Goal: Information Seeking & Learning: Compare options

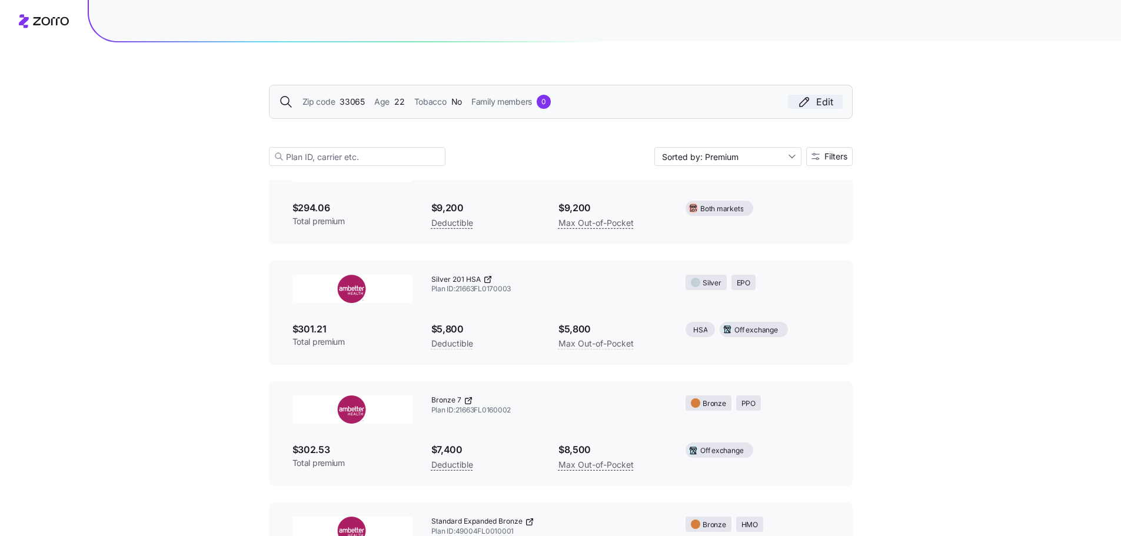
scroll to position [5031, 0]
click at [822, 105] on div "Edit" at bounding box center [815, 102] width 36 height 14
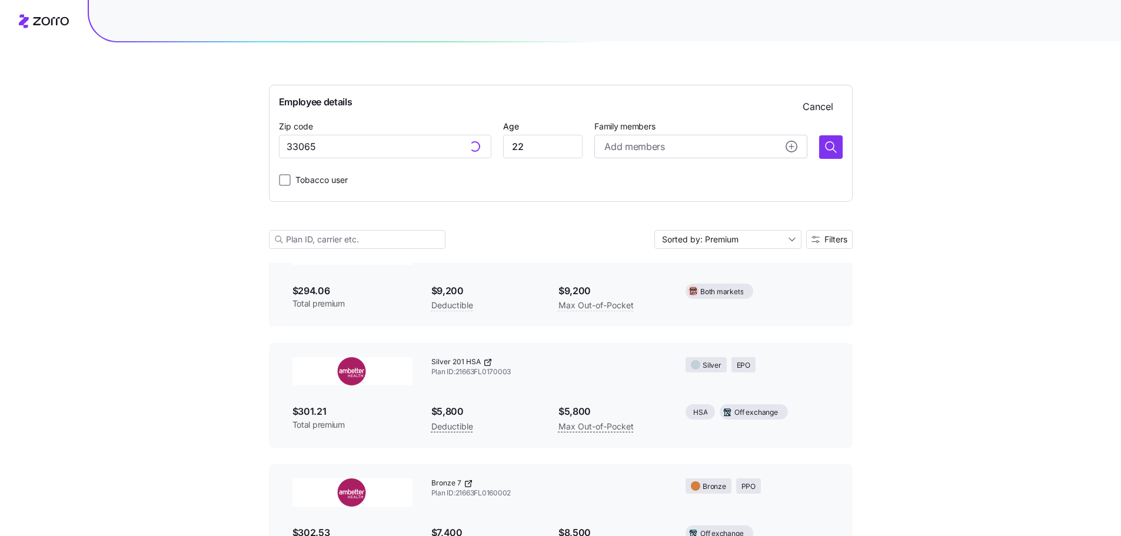
scroll to position [318, 0]
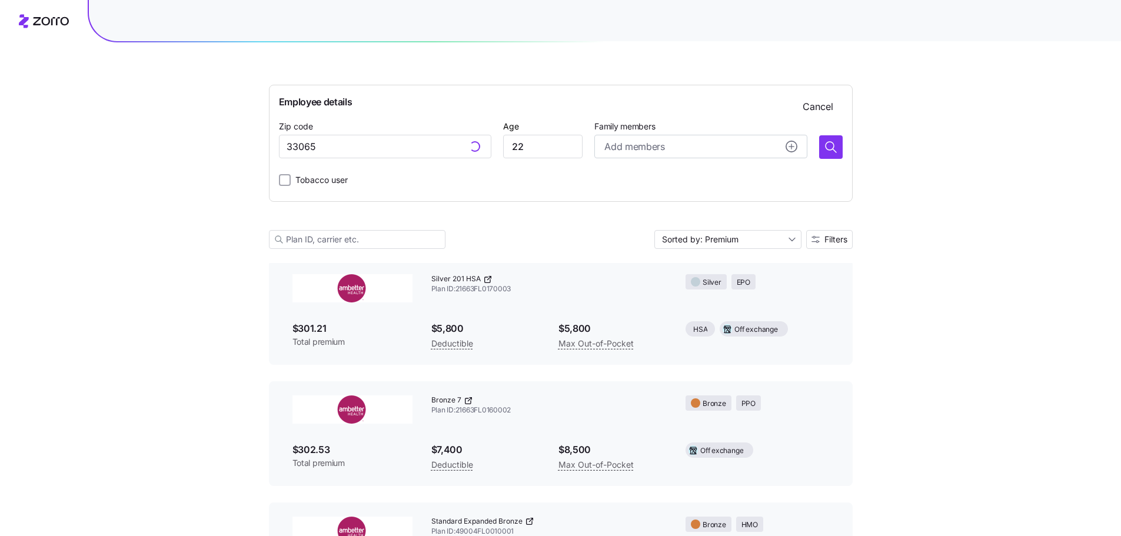
type input "33065, [GEOGRAPHIC_DATA], [GEOGRAPHIC_DATA]"
click at [435, 146] on input "33065, [GEOGRAPHIC_DATA], [GEOGRAPHIC_DATA]" at bounding box center [385, 147] width 212 height 24
click at [436, 146] on input "33065, [GEOGRAPHIC_DATA], [GEOGRAPHIC_DATA]" at bounding box center [385, 147] width 212 height 24
click at [535, 151] on input "22" at bounding box center [542, 147] width 79 height 24
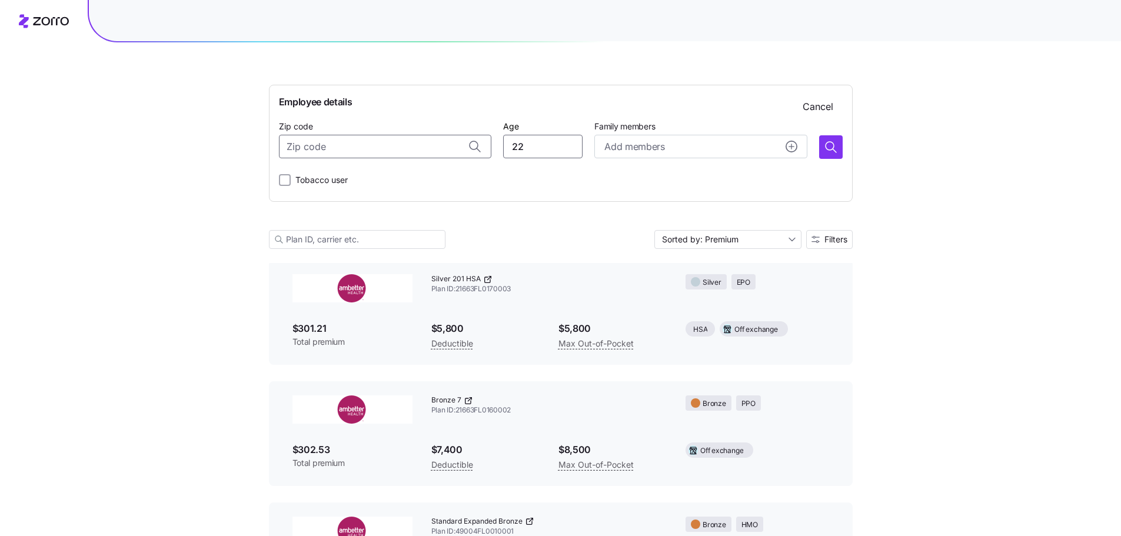
type input "33065, [GEOGRAPHIC_DATA], [GEOGRAPHIC_DATA]"
click at [535, 151] on input "22" at bounding box center [542, 147] width 79 height 24
click at [421, 146] on input "33065, [GEOGRAPHIC_DATA], [GEOGRAPHIC_DATA]" at bounding box center [385, 147] width 212 height 24
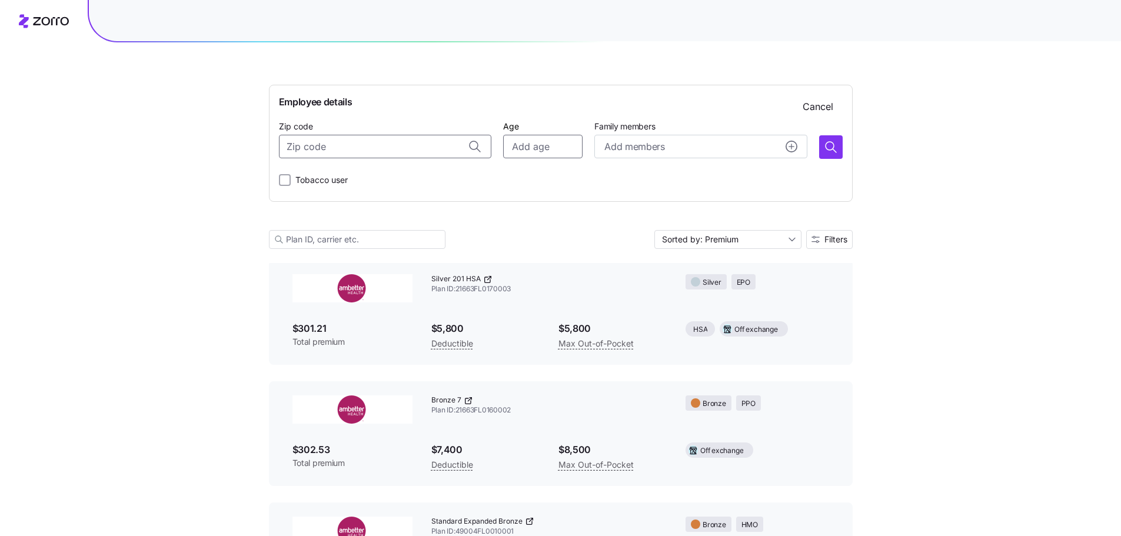
click at [557, 142] on input "Age" at bounding box center [542, 147] width 79 height 24
type input "33065, [GEOGRAPHIC_DATA], [GEOGRAPHIC_DATA]"
type input "35"
click at [459, 186] on div "Tobacco user" at bounding box center [560, 180] width 563 height 24
click at [416, 150] on input "33065, [GEOGRAPHIC_DATA], [GEOGRAPHIC_DATA]" at bounding box center [385, 147] width 212 height 24
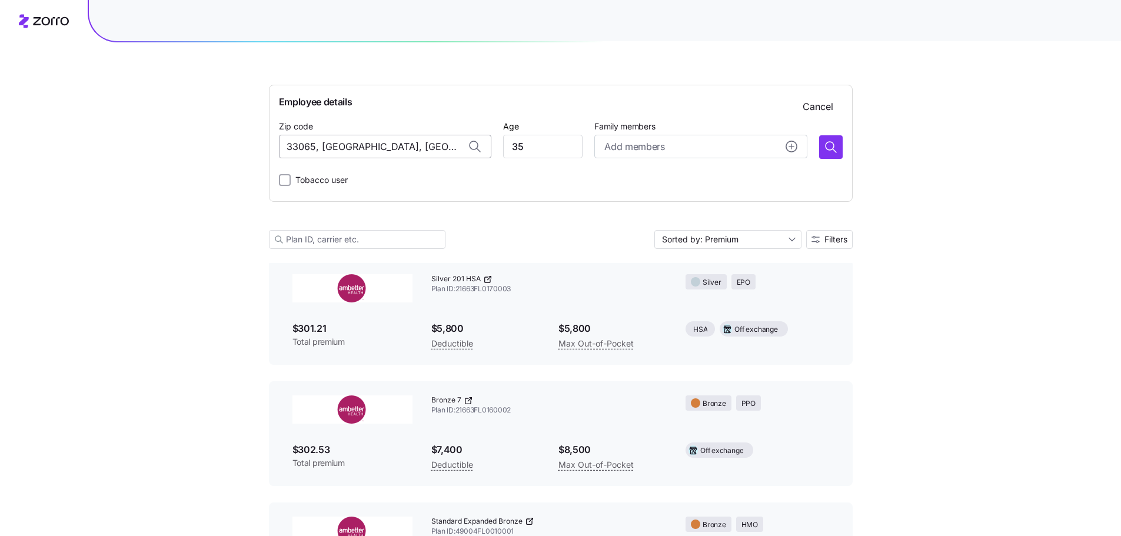
click at [416, 150] on input "33065, [GEOGRAPHIC_DATA], [GEOGRAPHIC_DATA]" at bounding box center [385, 147] width 212 height 24
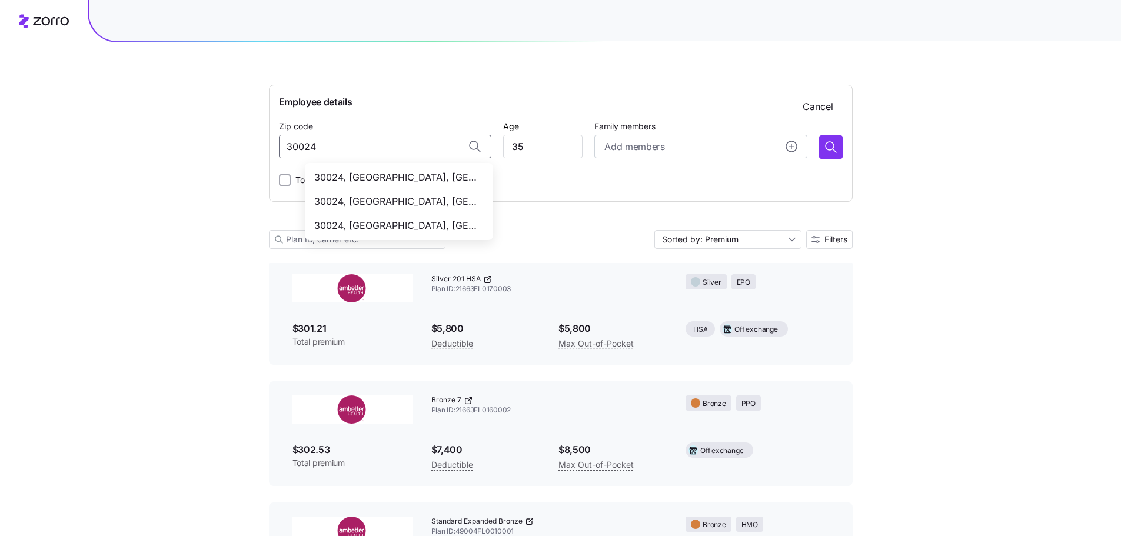
click at [449, 179] on span "30024, [GEOGRAPHIC_DATA], [GEOGRAPHIC_DATA]" at bounding box center [396, 177] width 165 height 15
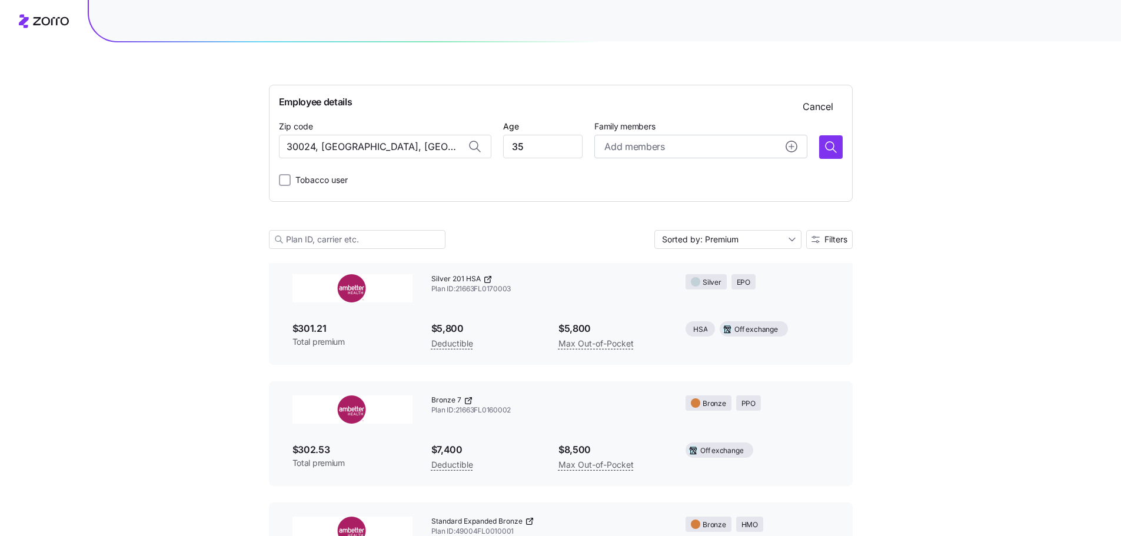
type input "30024, [GEOGRAPHIC_DATA], [GEOGRAPHIC_DATA]"
click at [505, 176] on div "Tobacco user" at bounding box center [560, 180] width 563 height 24
click at [825, 145] on icon "button" at bounding box center [829, 146] width 8 height 8
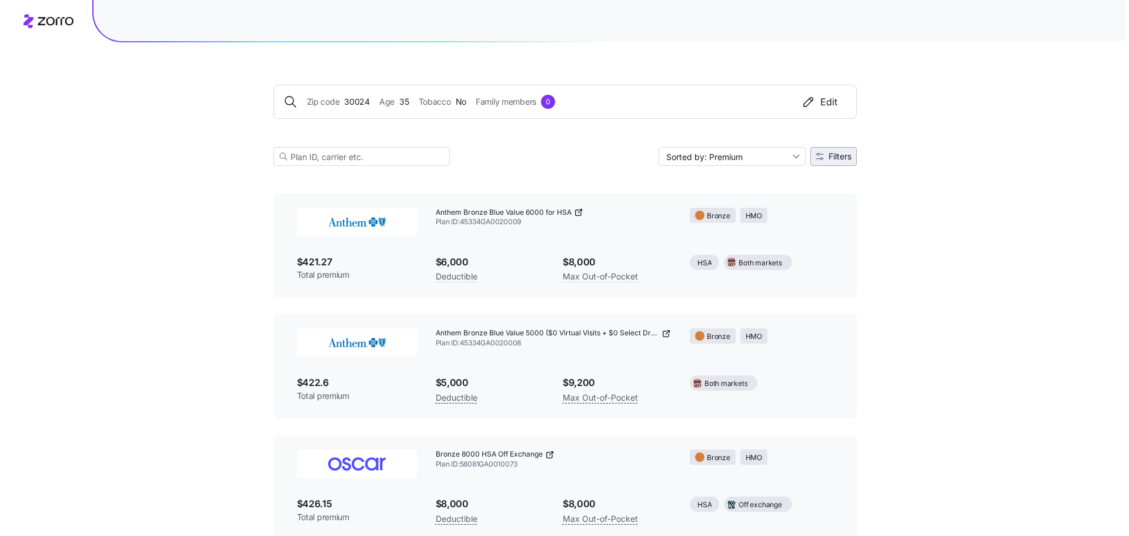
scroll to position [235, 0]
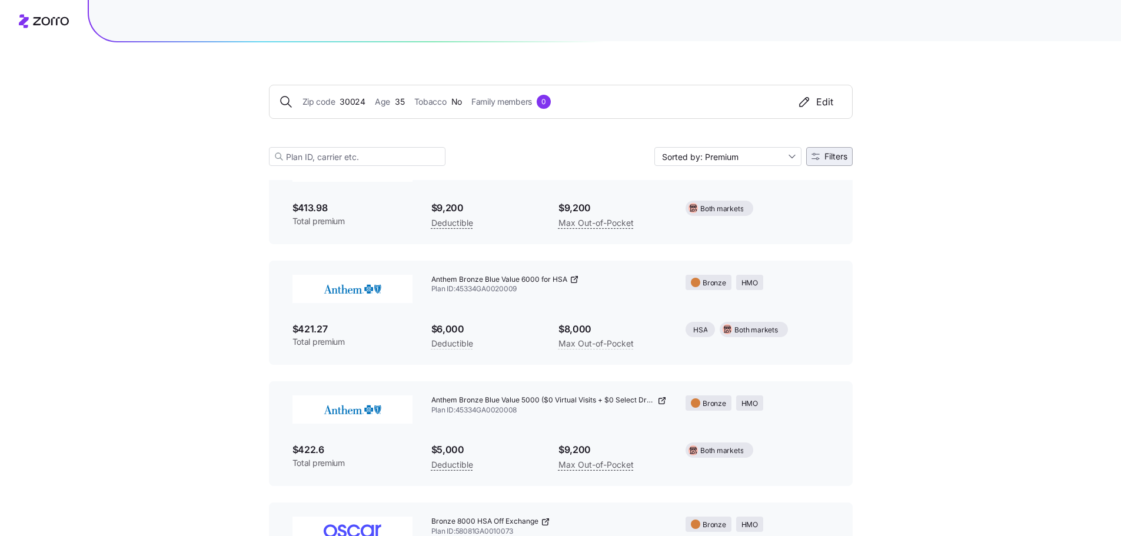
click at [827, 156] on span "Filters" at bounding box center [835, 156] width 23 height 8
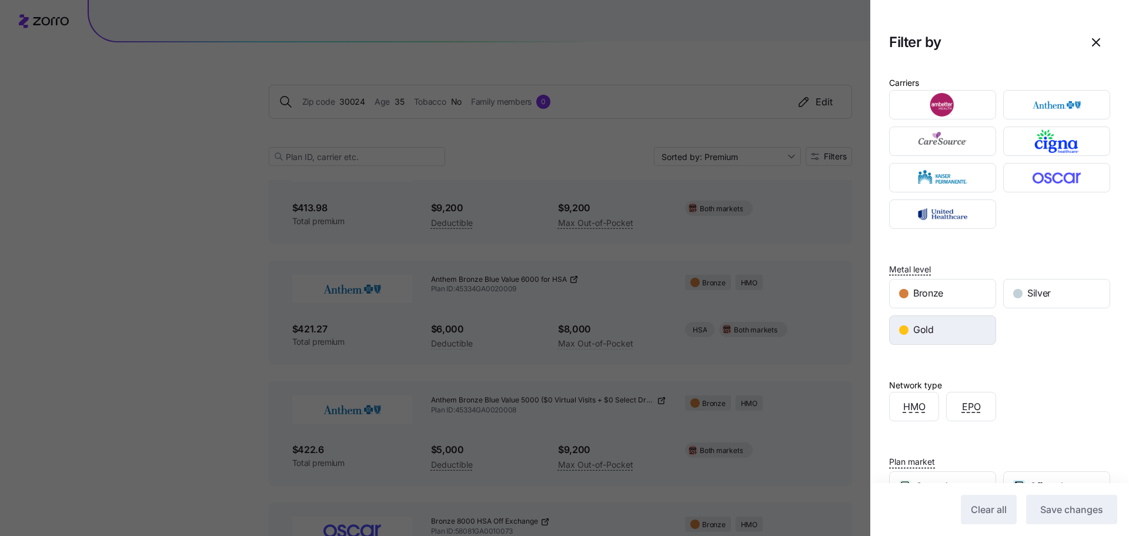
click at [973, 321] on div "Gold" at bounding box center [943, 330] width 106 height 28
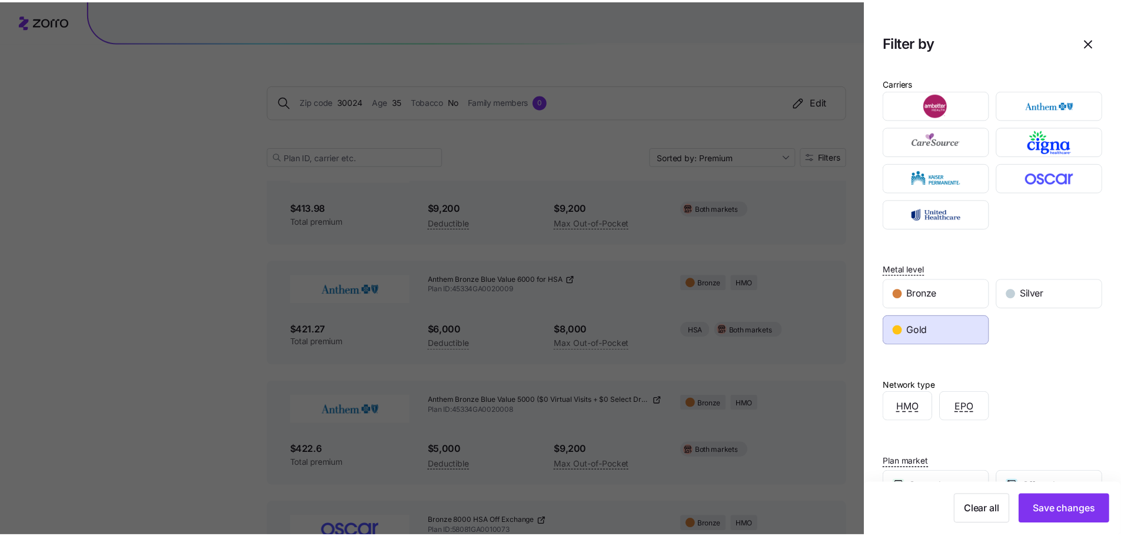
scroll to position [152, 0]
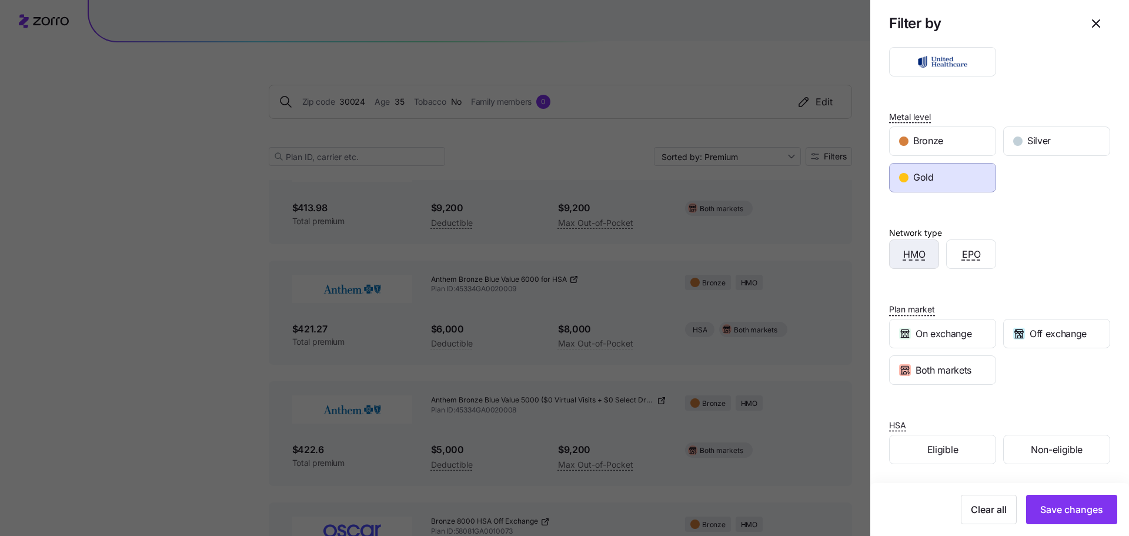
click at [920, 264] on div "HMO" at bounding box center [914, 254] width 49 height 28
click at [943, 374] on span "Both markets" at bounding box center [944, 370] width 56 height 15
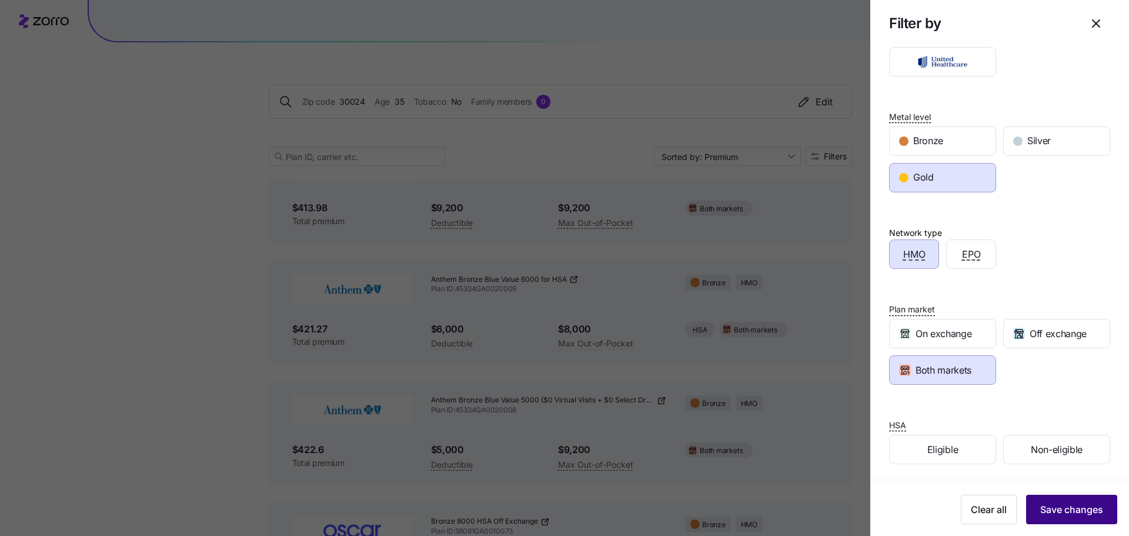
click at [1046, 503] on span "Save changes" at bounding box center [1072, 509] width 63 height 14
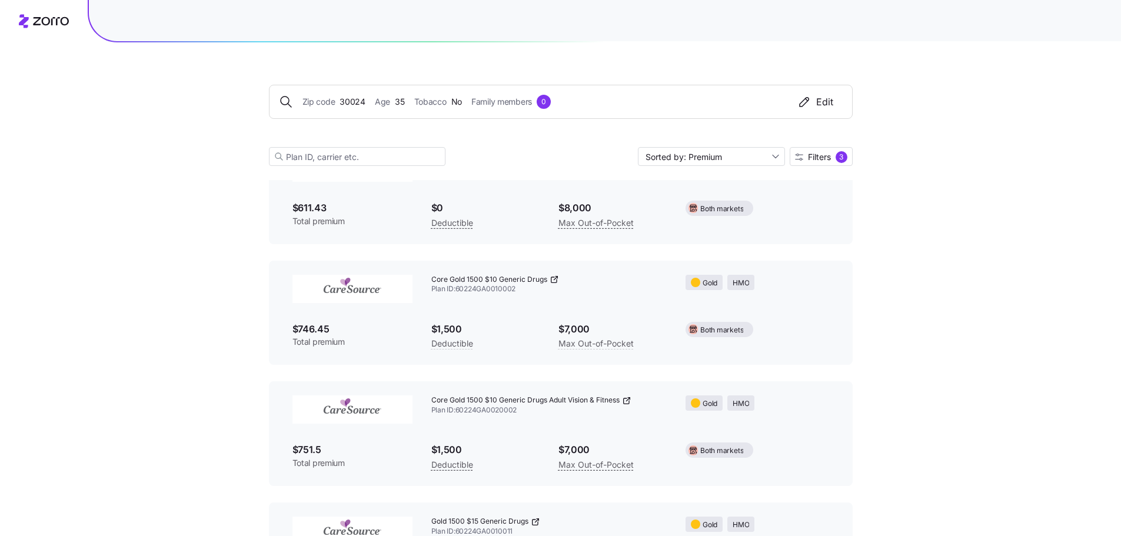
scroll to position [0, 0]
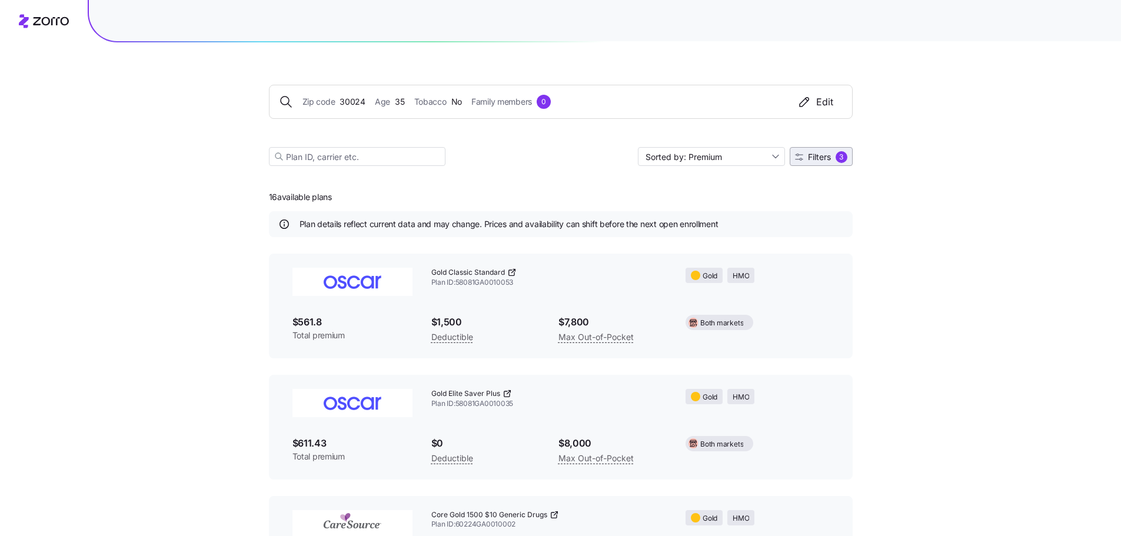
click at [810, 158] on span "Filters" at bounding box center [819, 157] width 23 height 8
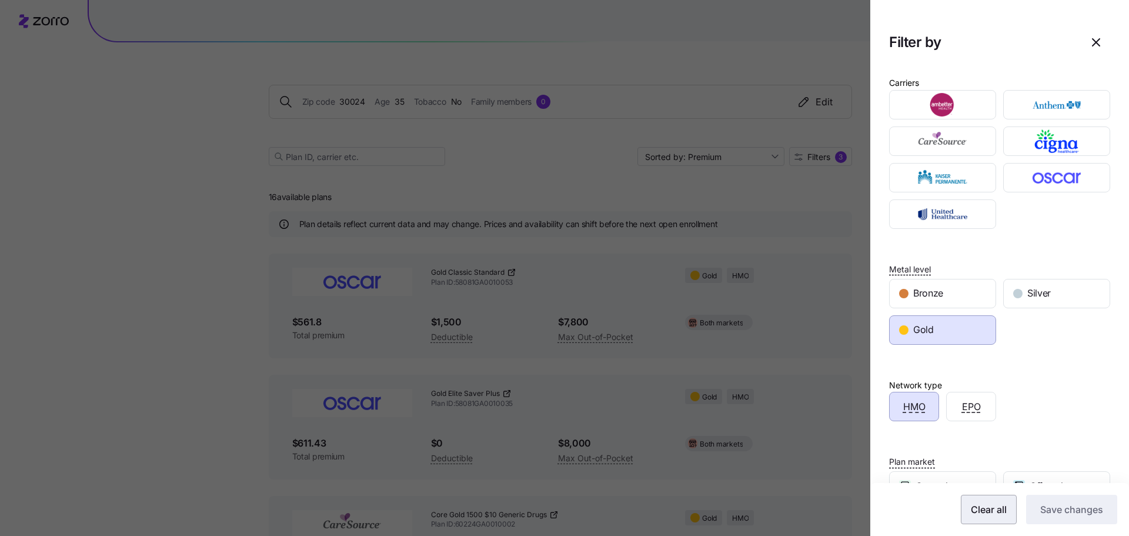
click at [971, 507] on span "Clear all" at bounding box center [989, 509] width 36 height 14
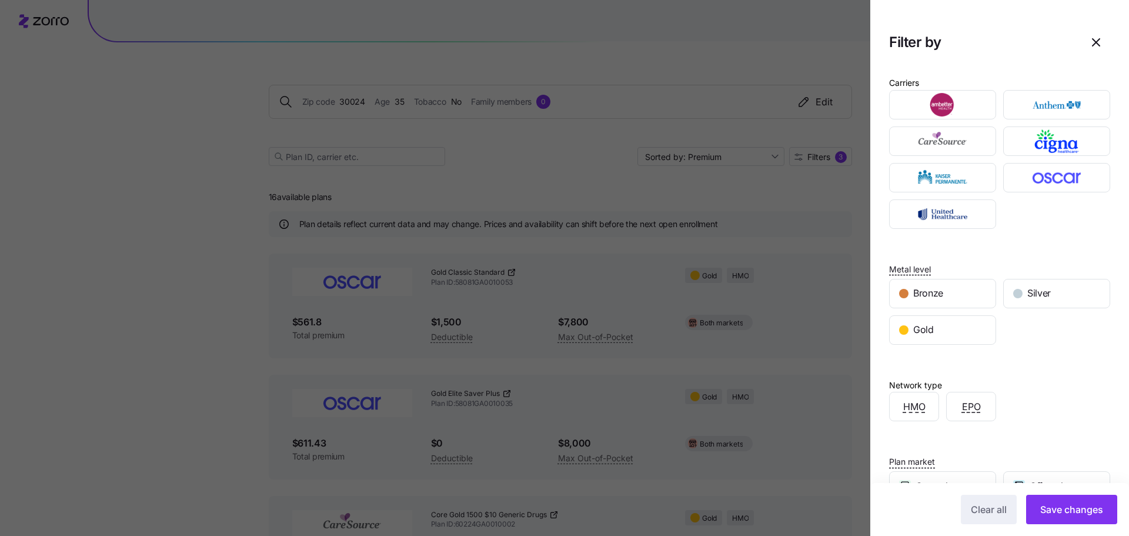
click at [749, 192] on div at bounding box center [564, 268] width 1129 height 536
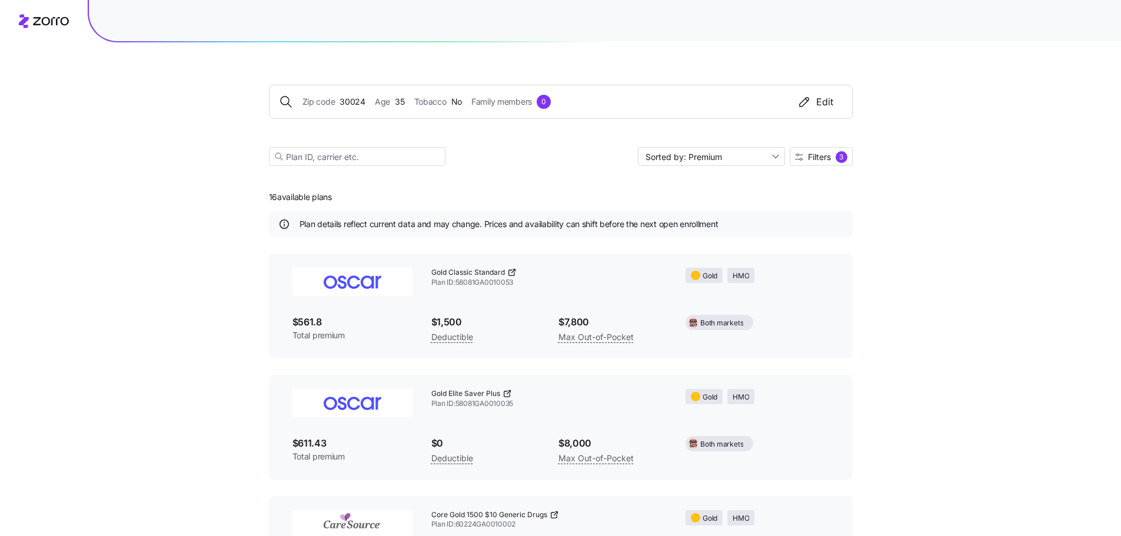
click at [686, 106] on div "Zip code 30024 Age [DEMOGRAPHIC_DATA] Tobacco No Family members 0 Edit" at bounding box center [560, 102] width 563 height 14
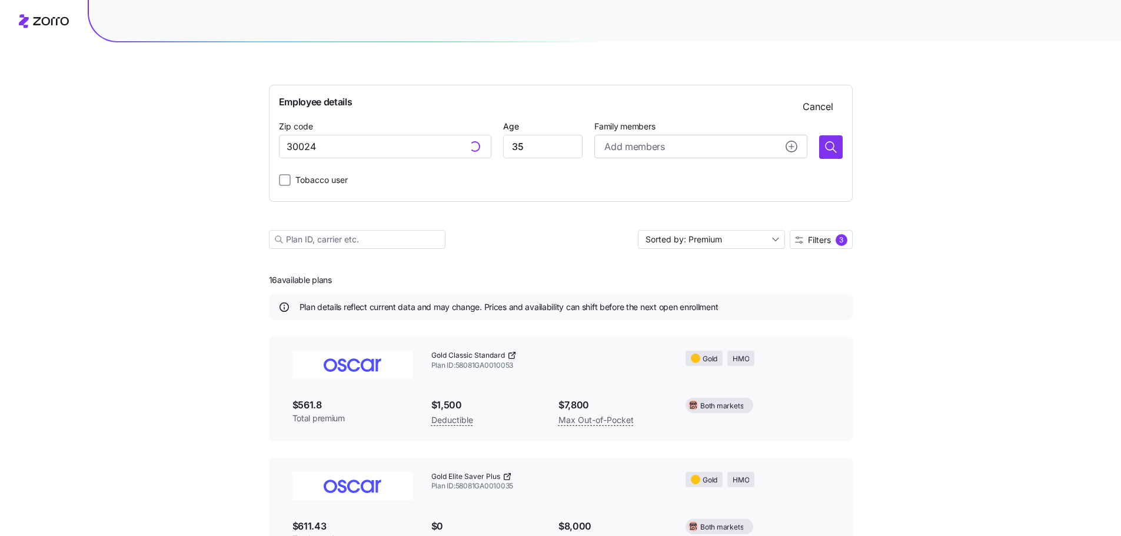
type input "30024, [GEOGRAPHIC_DATA], [GEOGRAPHIC_DATA]"
click at [432, 147] on input "30024, [GEOGRAPHIC_DATA], [GEOGRAPHIC_DATA]" at bounding box center [385, 147] width 212 height 24
click at [421, 150] on input "30024, [GEOGRAPHIC_DATA], [GEOGRAPHIC_DATA]" at bounding box center [385, 147] width 212 height 24
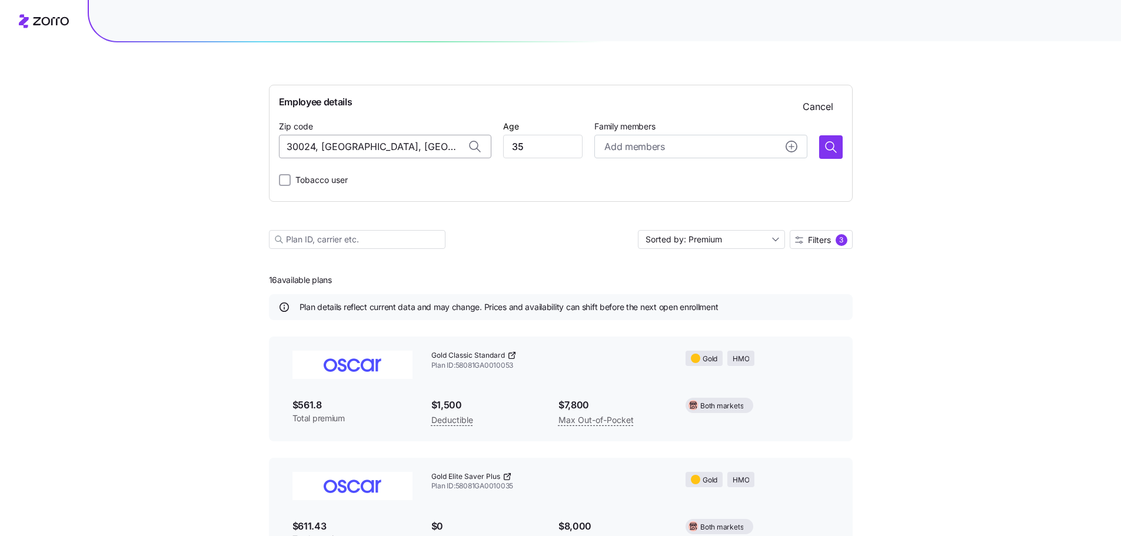
click at [421, 150] on input "30024, [GEOGRAPHIC_DATA], [GEOGRAPHIC_DATA]" at bounding box center [385, 147] width 212 height 24
type input "30024, [GEOGRAPHIC_DATA], [GEOGRAPHIC_DATA]"
click at [555, 148] on input "35" at bounding box center [542, 147] width 79 height 24
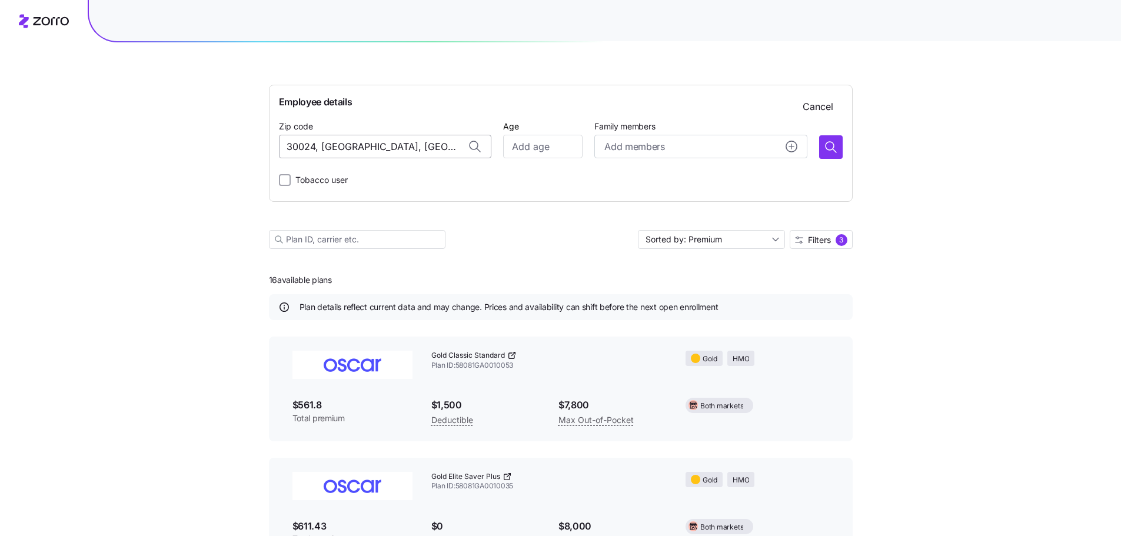
click at [439, 149] on input "30024, [GEOGRAPHIC_DATA], [GEOGRAPHIC_DATA]" at bounding box center [385, 147] width 212 height 24
type input "3"
click at [369, 147] on input "30024, [GEOGRAPHIC_DATA], [GEOGRAPHIC_DATA]" at bounding box center [385, 147] width 212 height 24
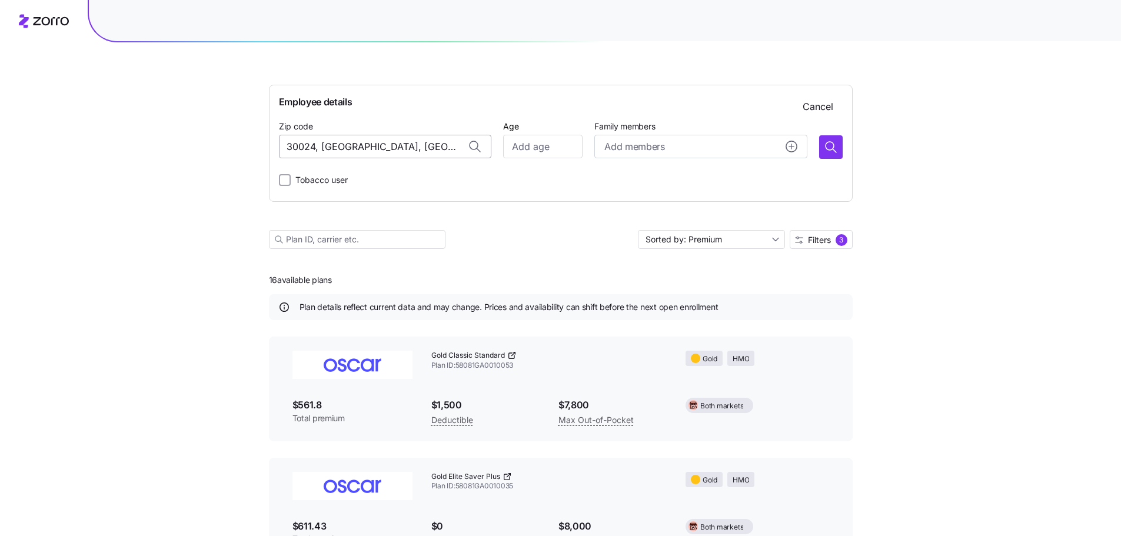
click at [369, 147] on input "30024, [GEOGRAPHIC_DATA], [GEOGRAPHIC_DATA]" at bounding box center [385, 147] width 212 height 24
click at [376, 176] on span "30152, [GEOGRAPHIC_DATA], [GEOGRAPHIC_DATA]" at bounding box center [396, 177] width 165 height 15
type input "30152, [GEOGRAPHIC_DATA], [GEOGRAPHIC_DATA]"
click at [827, 150] on icon "button" at bounding box center [830, 147] width 14 height 14
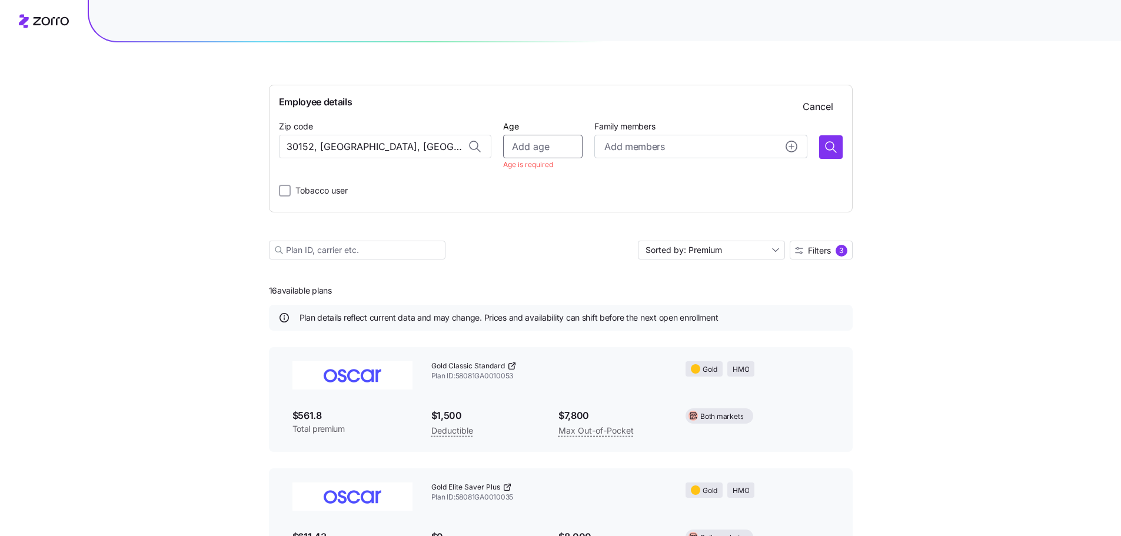
click at [543, 144] on input "Age" at bounding box center [542, 147] width 79 height 24
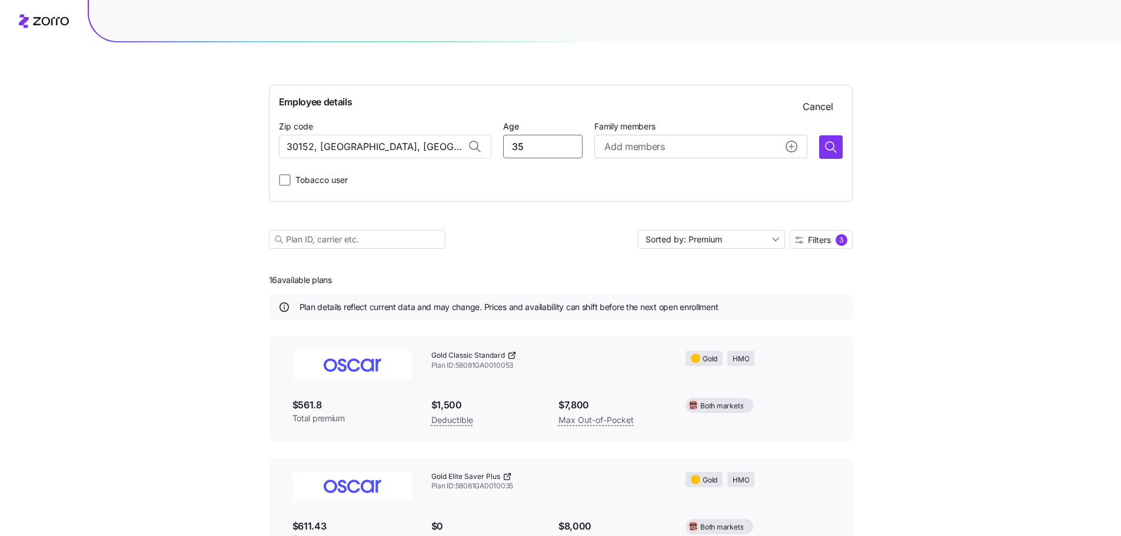
type input "3"
type input "60"
click at [822, 145] on button "button" at bounding box center [831, 147] width 24 height 24
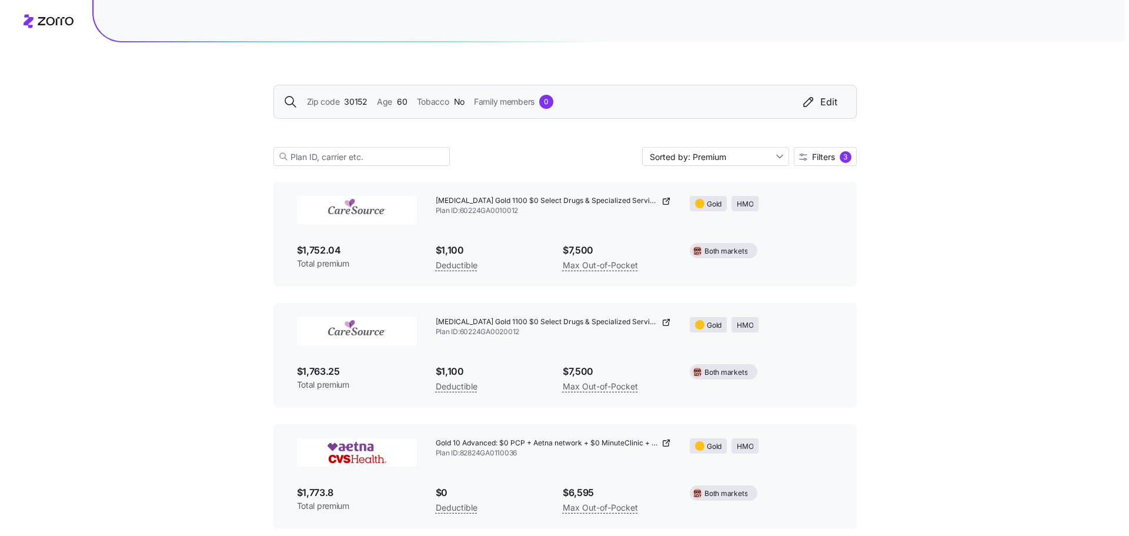
scroll to position [1647, 0]
click at [823, 158] on span "Filters" at bounding box center [819, 157] width 23 height 8
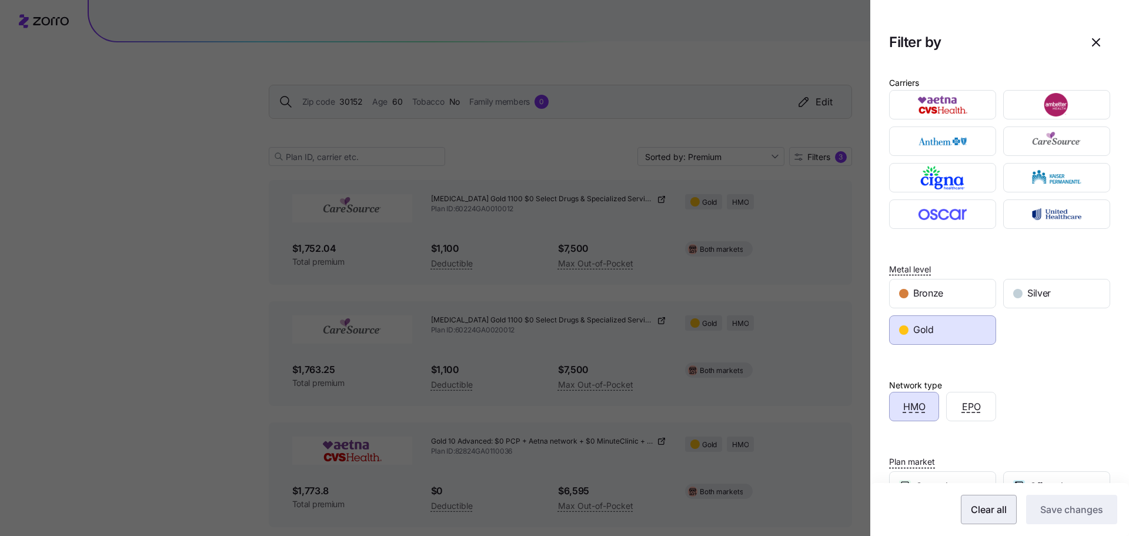
click at [971, 506] on span "Clear all" at bounding box center [989, 509] width 36 height 14
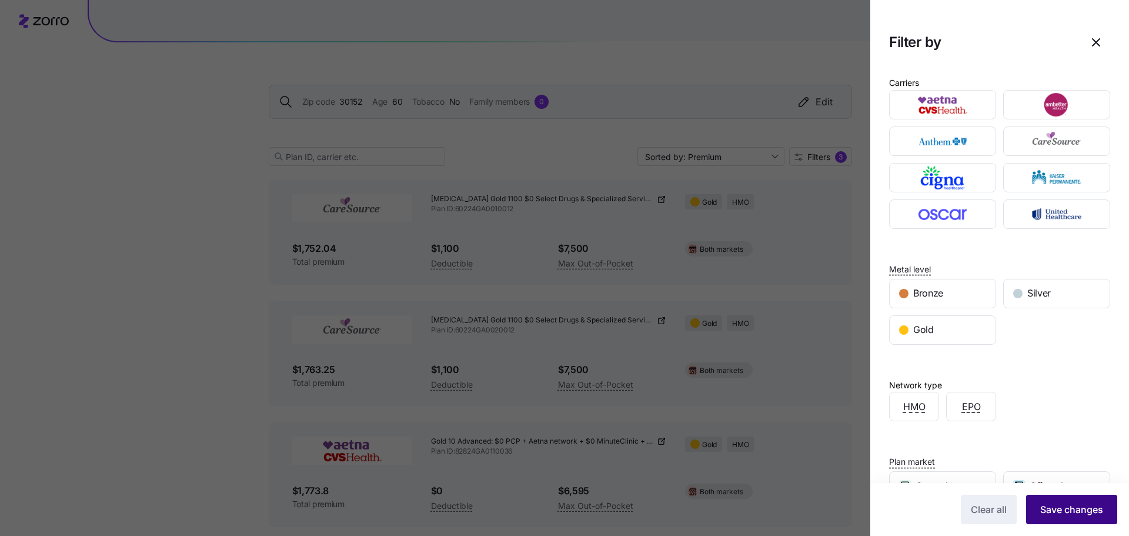
click at [1078, 512] on span "Save changes" at bounding box center [1072, 509] width 63 height 14
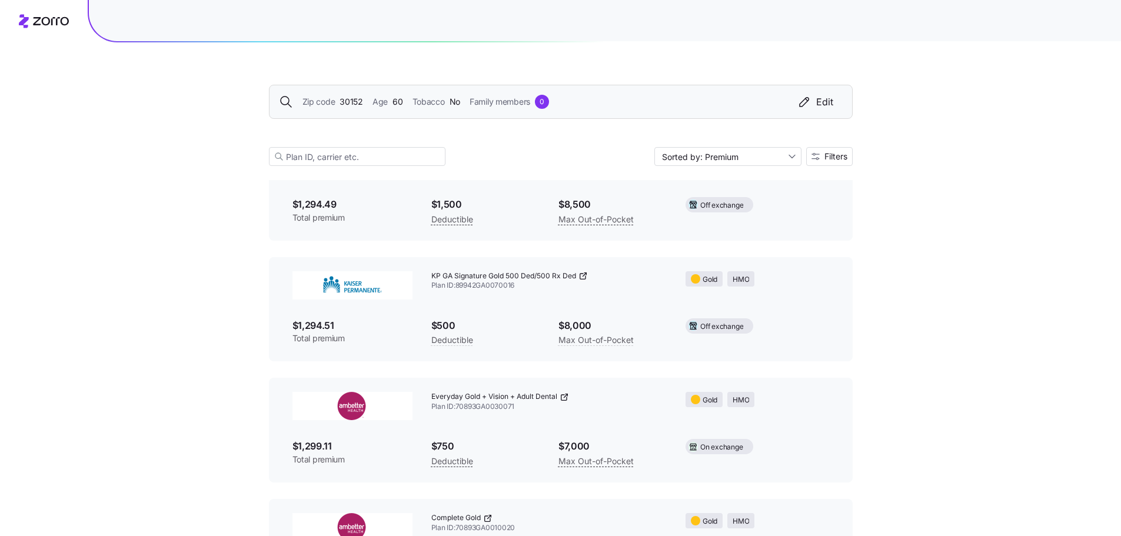
scroll to position [13333, 0]
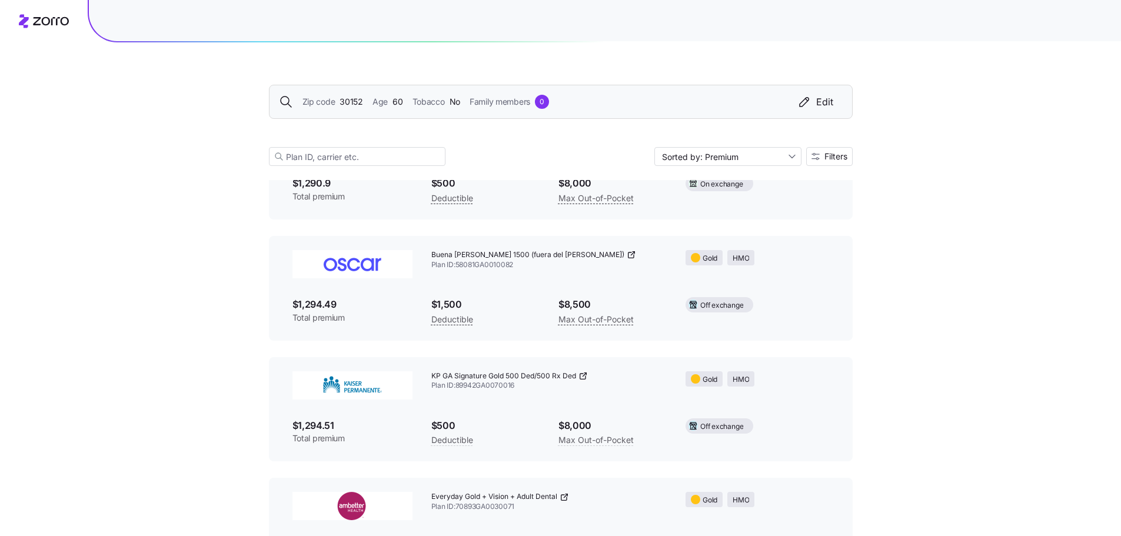
drag, startPoint x: 1123, startPoint y: 11, endPoint x: 868, endPoint y: 38, distance: 256.1
click at [863, 40] on div at bounding box center [605, 20] width 1032 height 41
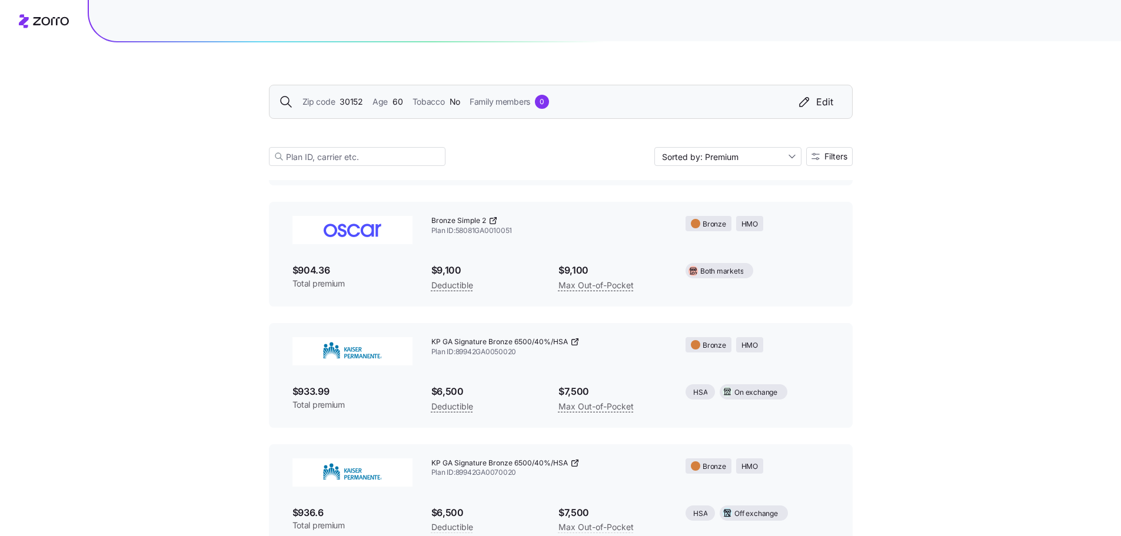
scroll to position [0, 0]
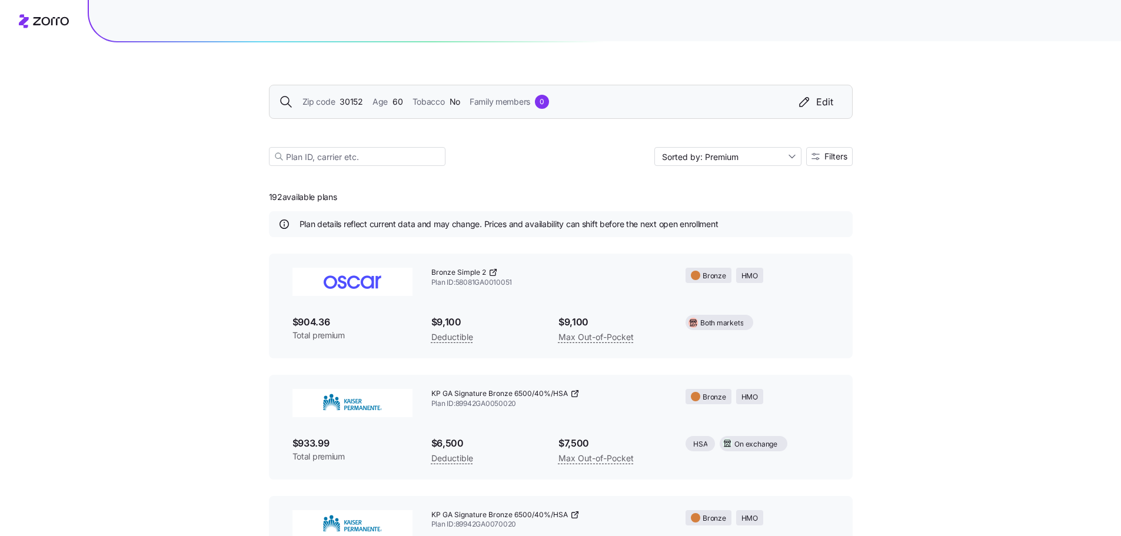
click at [355, 99] on span "30152" at bounding box center [351, 101] width 24 height 13
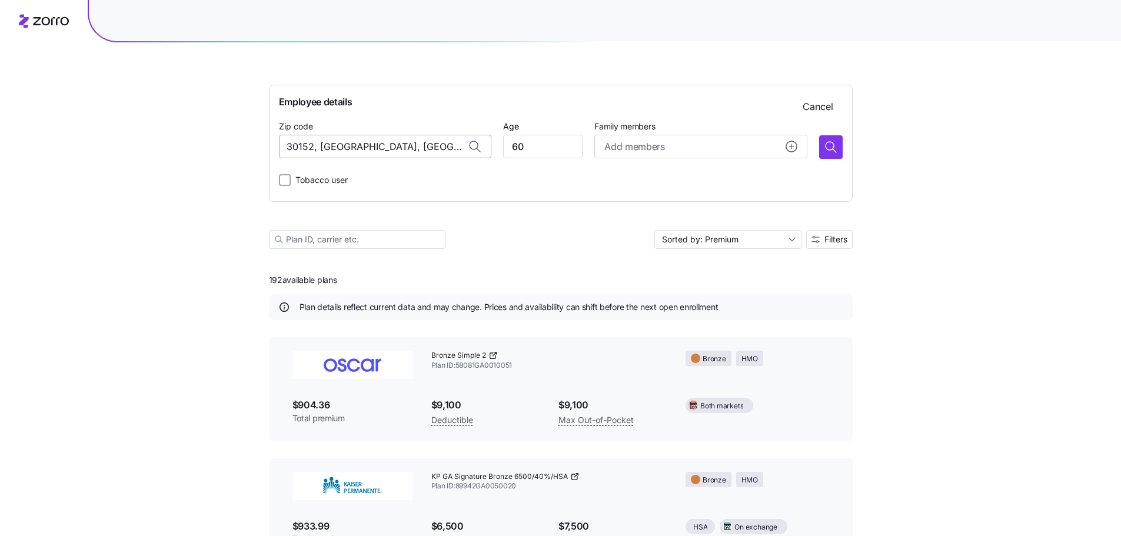
click at [332, 148] on input "30152, [GEOGRAPHIC_DATA], [GEOGRAPHIC_DATA]" at bounding box center [385, 147] width 212 height 24
click at [332, 182] on span "02865, [GEOGRAPHIC_DATA], [GEOGRAPHIC_DATA]" at bounding box center [396, 177] width 165 height 15
type input "02865, [GEOGRAPHIC_DATA], [GEOGRAPHIC_DATA]"
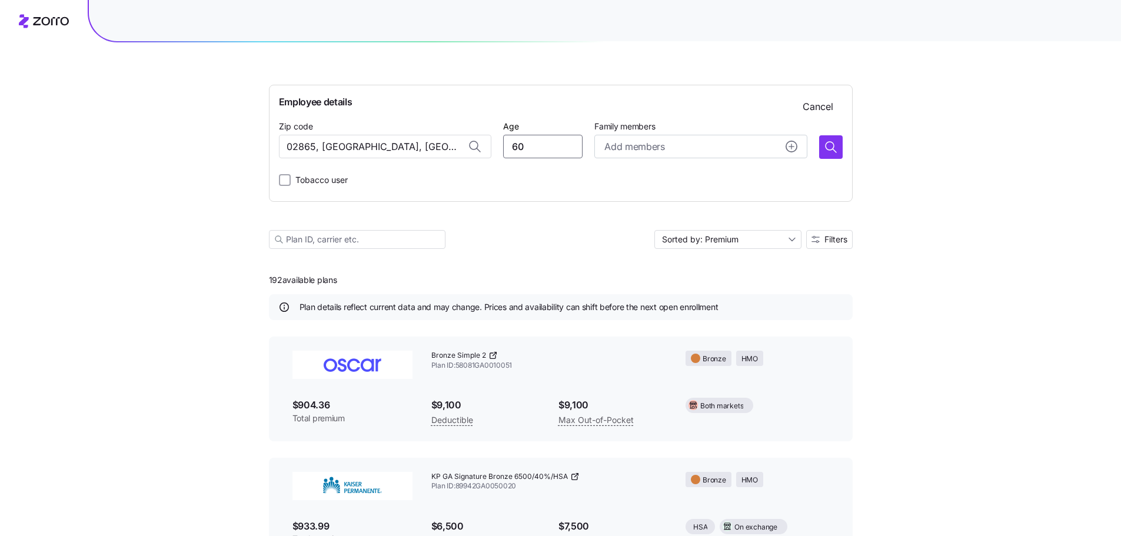
click at [523, 150] on input "60" at bounding box center [542, 147] width 79 height 24
type input "50"
click at [832, 150] on icon "button" at bounding box center [830, 147] width 14 height 14
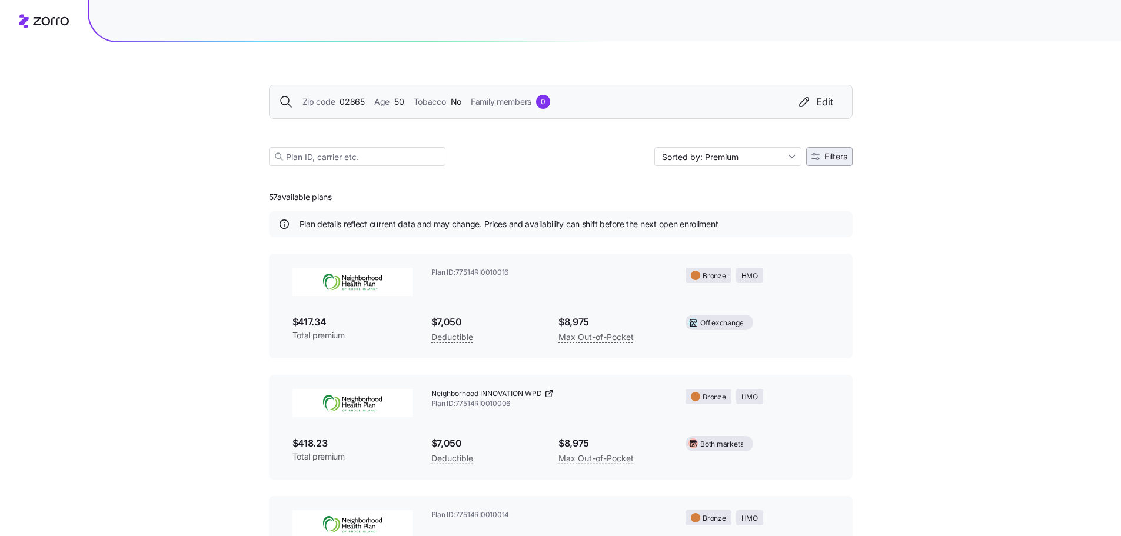
click at [832, 159] on span "Filters" at bounding box center [835, 156] width 23 height 8
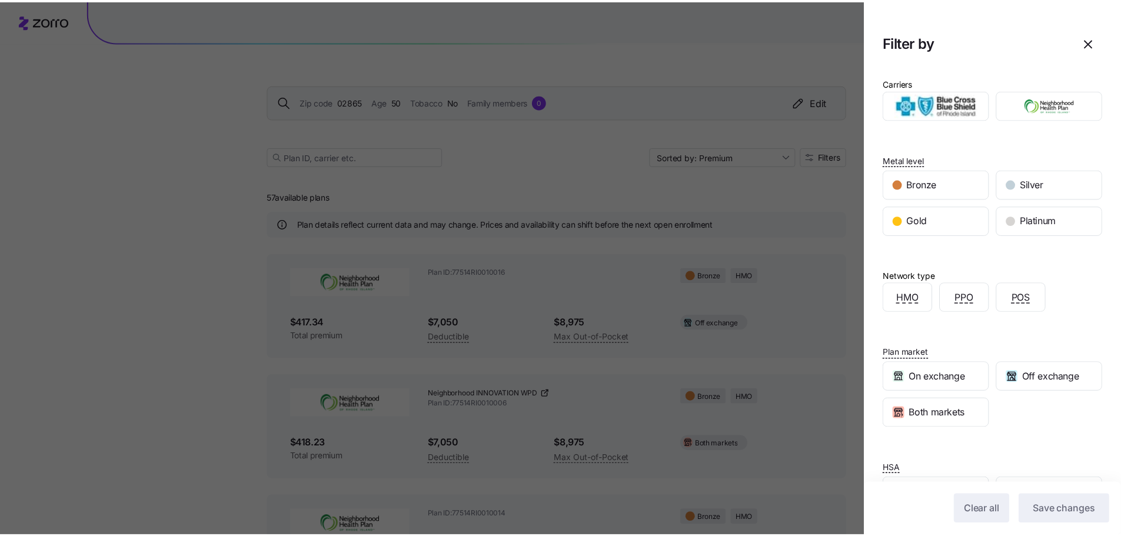
scroll to position [43, 0]
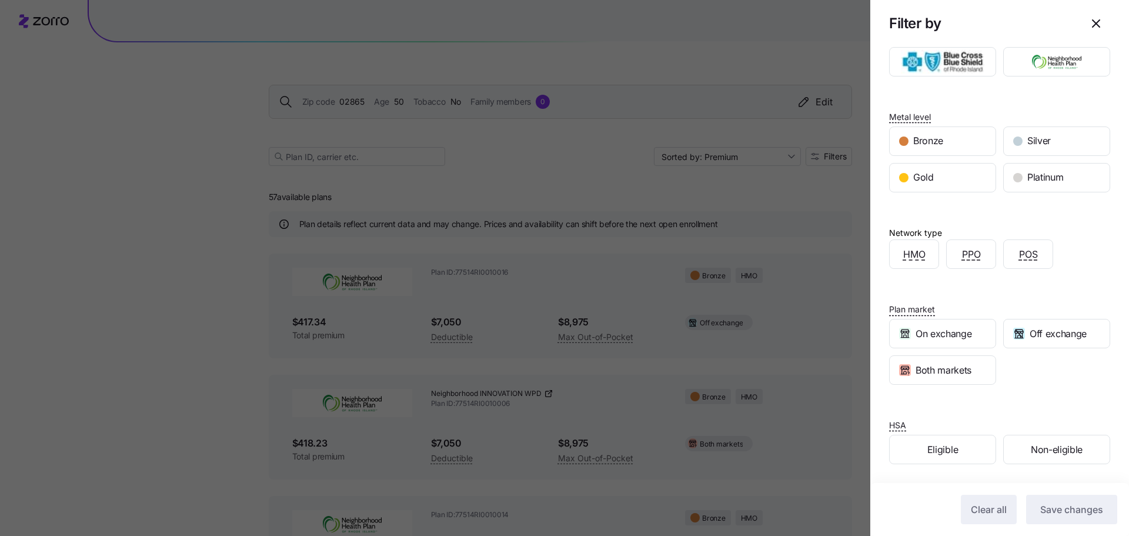
click at [841, 195] on div at bounding box center [564, 268] width 1129 height 536
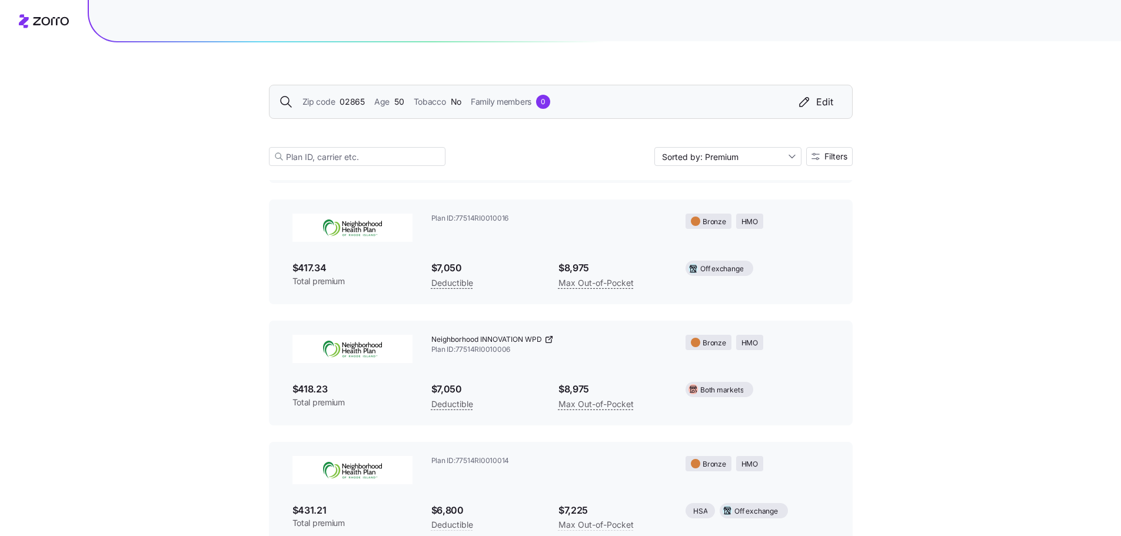
scroll to position [0, 0]
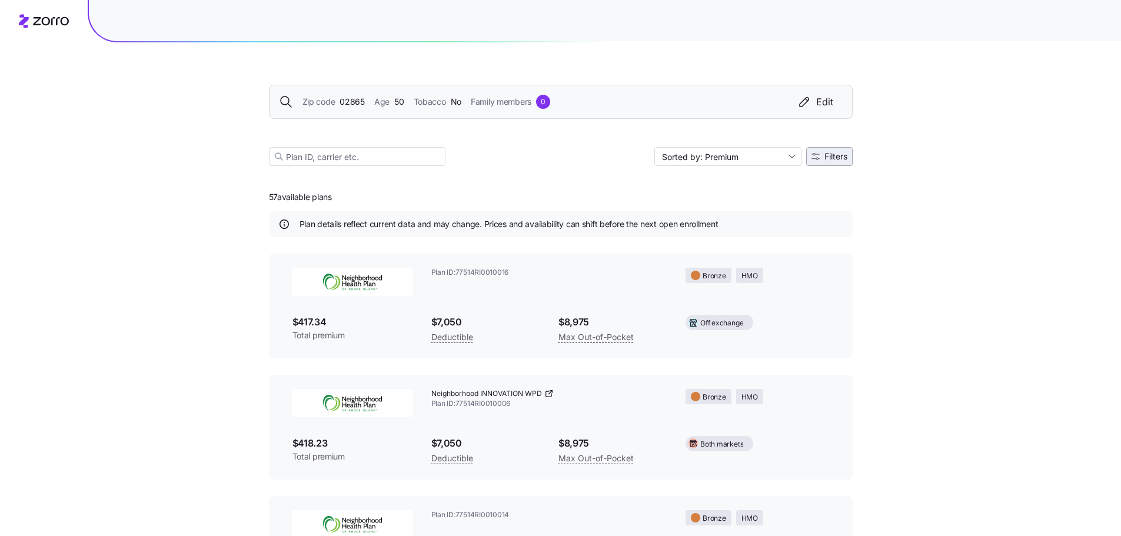
click at [827, 159] on span "Filters" at bounding box center [835, 156] width 23 height 8
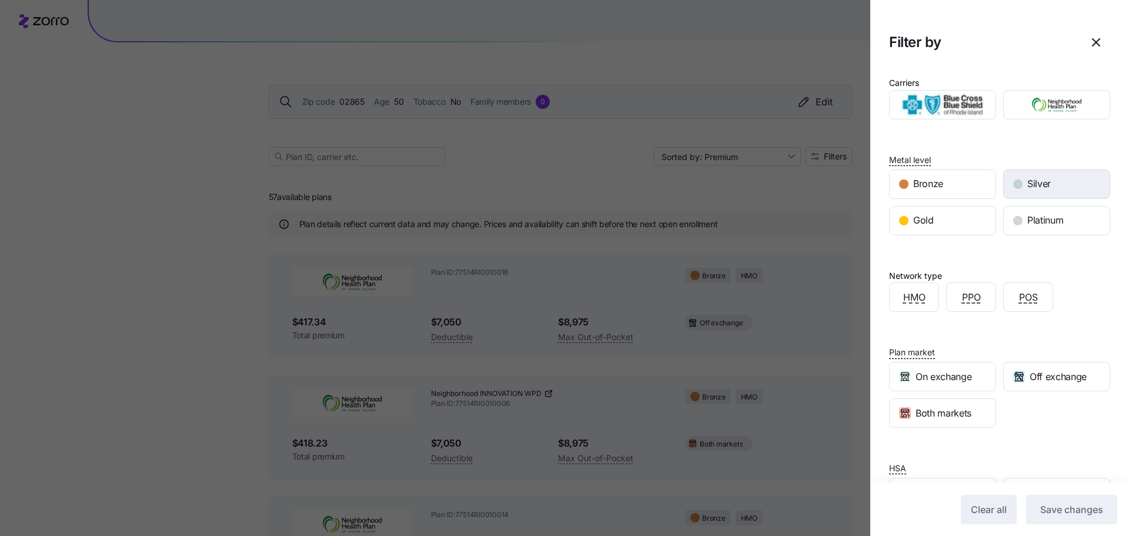
click at [1048, 191] on div "Silver" at bounding box center [1057, 184] width 106 height 28
click at [1055, 508] on span "Save changes" at bounding box center [1072, 509] width 63 height 14
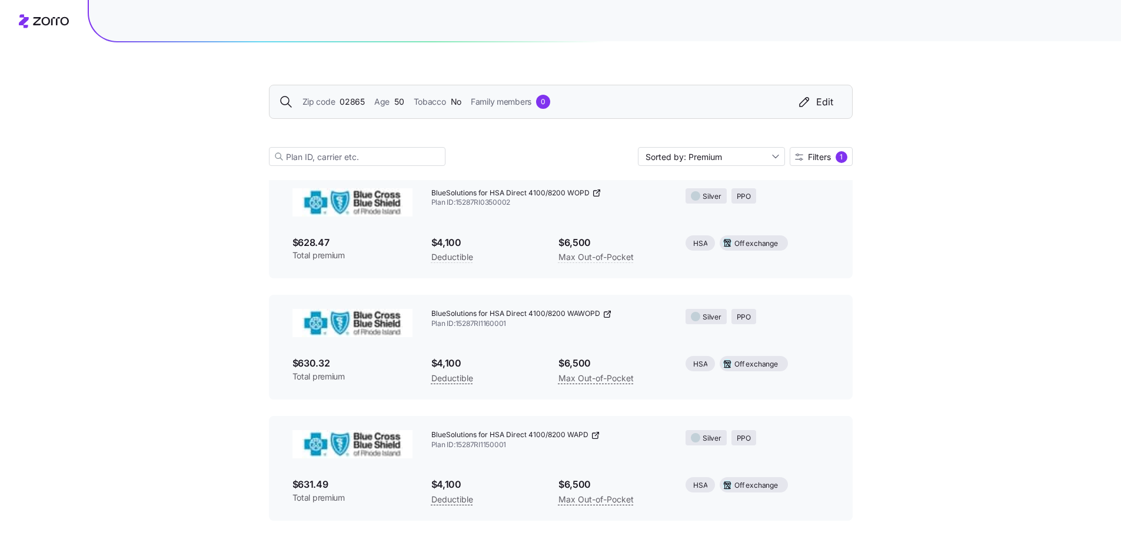
scroll to position [1512, 0]
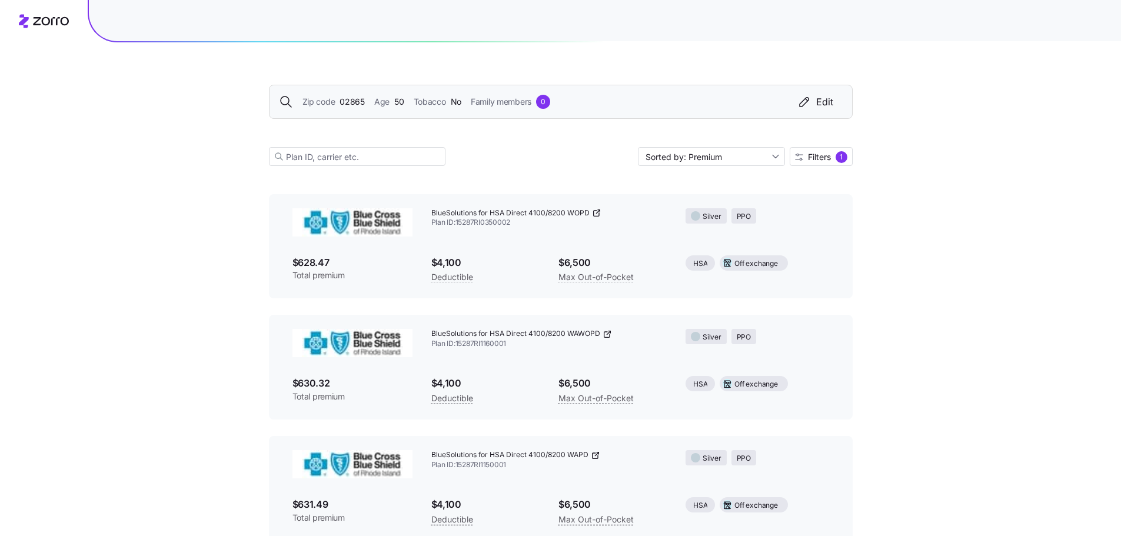
click at [596, 214] on icon at bounding box center [596, 212] width 9 height 9
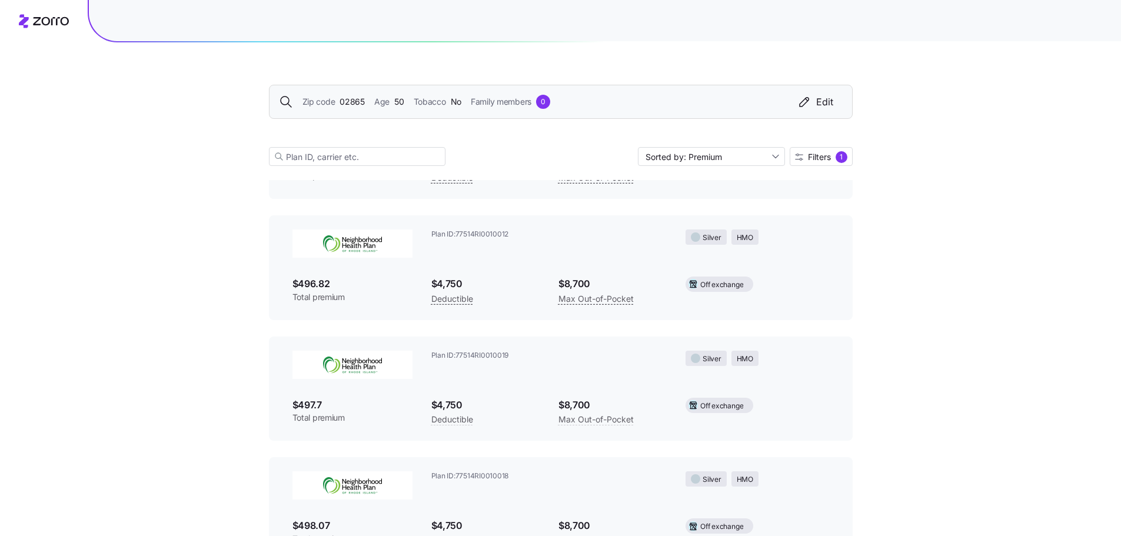
scroll to position [0, 0]
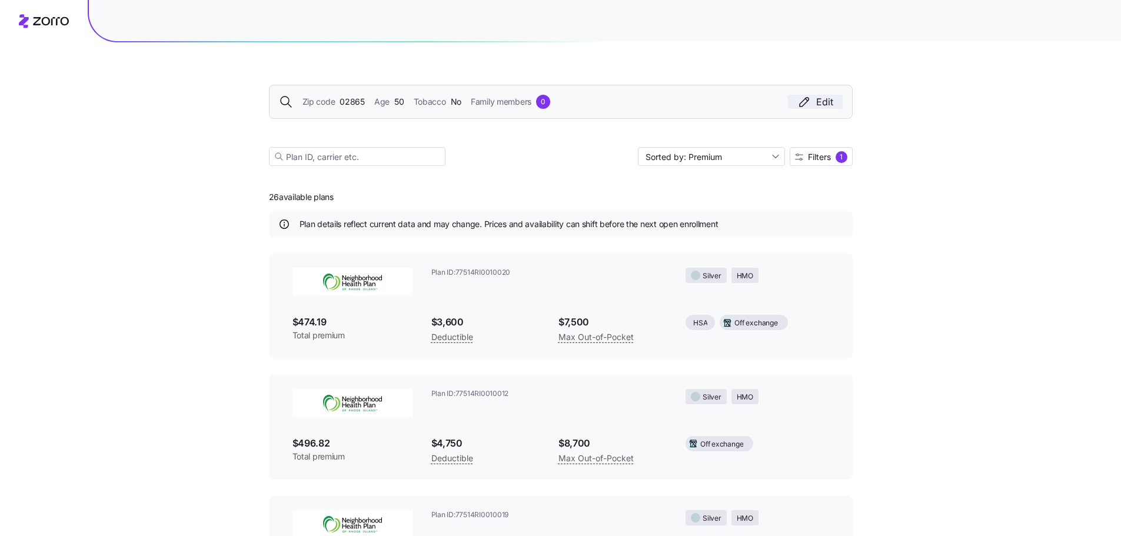
click at [811, 104] on div "Edit" at bounding box center [815, 102] width 36 height 14
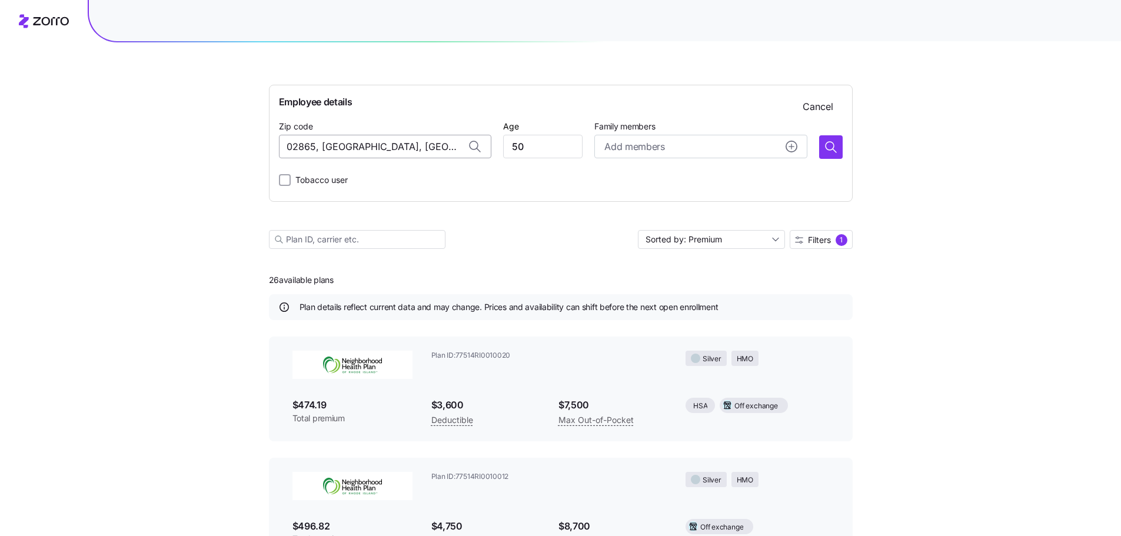
click at [394, 148] on input "02865, [GEOGRAPHIC_DATA], [GEOGRAPHIC_DATA]" at bounding box center [385, 147] width 212 height 24
click at [419, 173] on span "02766, [GEOGRAPHIC_DATA], [GEOGRAPHIC_DATA]" at bounding box center [396, 177] width 165 height 15
type input "02766, [GEOGRAPHIC_DATA], [GEOGRAPHIC_DATA]"
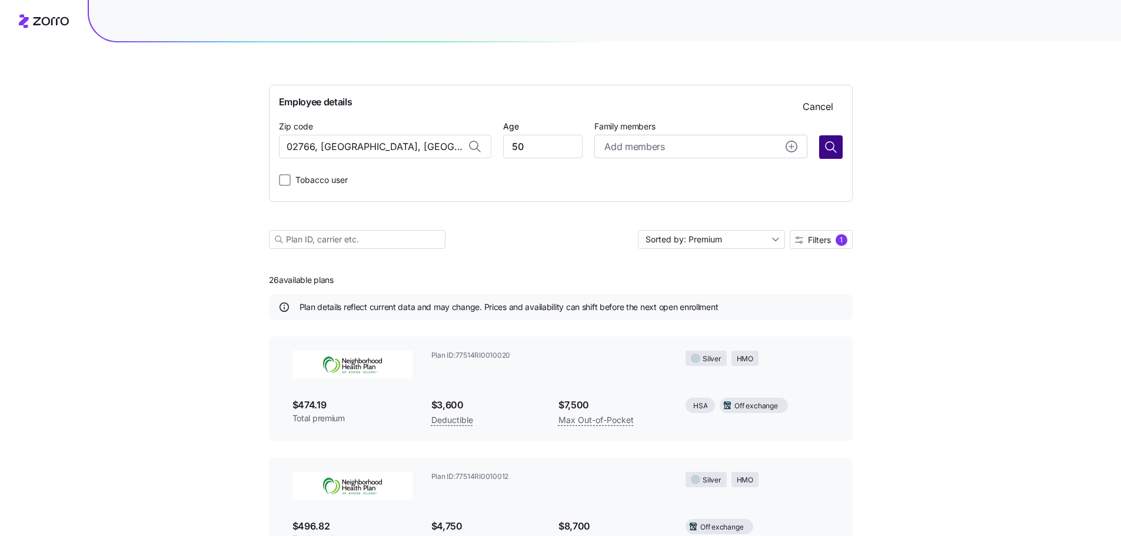
click at [828, 143] on icon "button" at bounding box center [830, 147] width 14 height 14
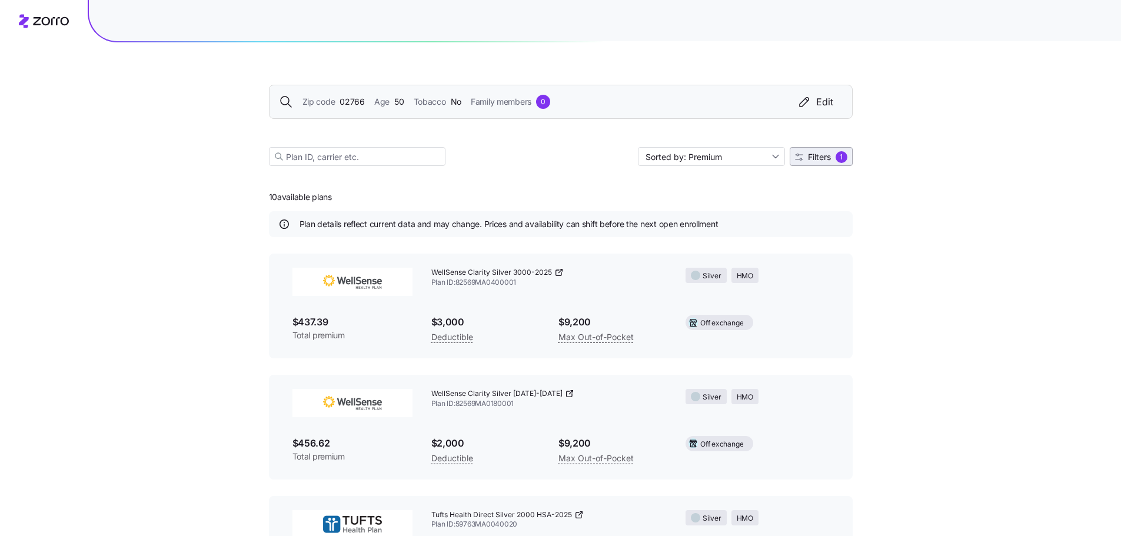
click at [822, 156] on span "Filters" at bounding box center [819, 157] width 23 height 8
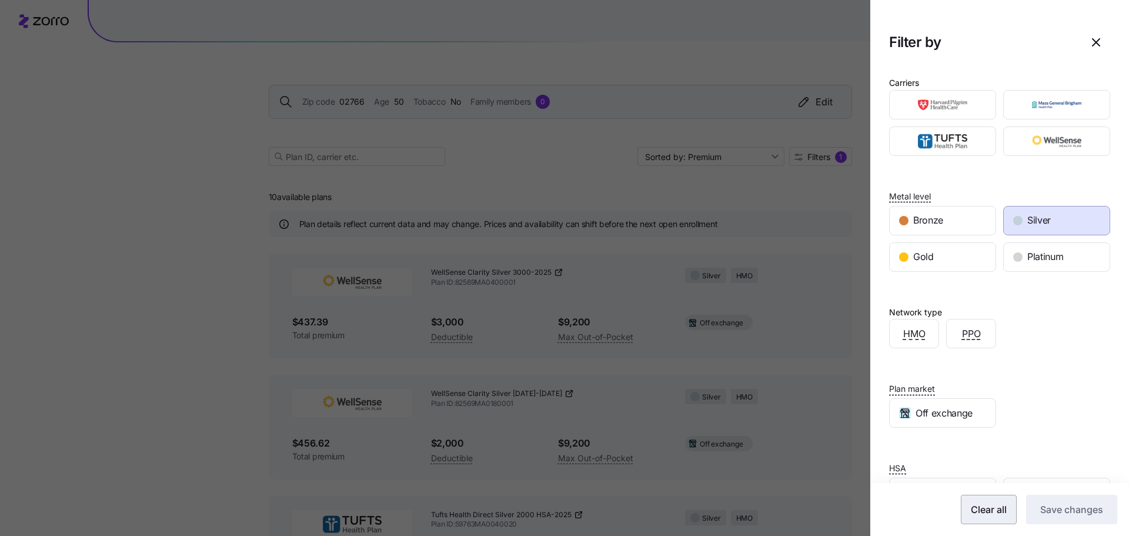
click at [979, 514] on span "Clear all" at bounding box center [989, 509] width 36 height 14
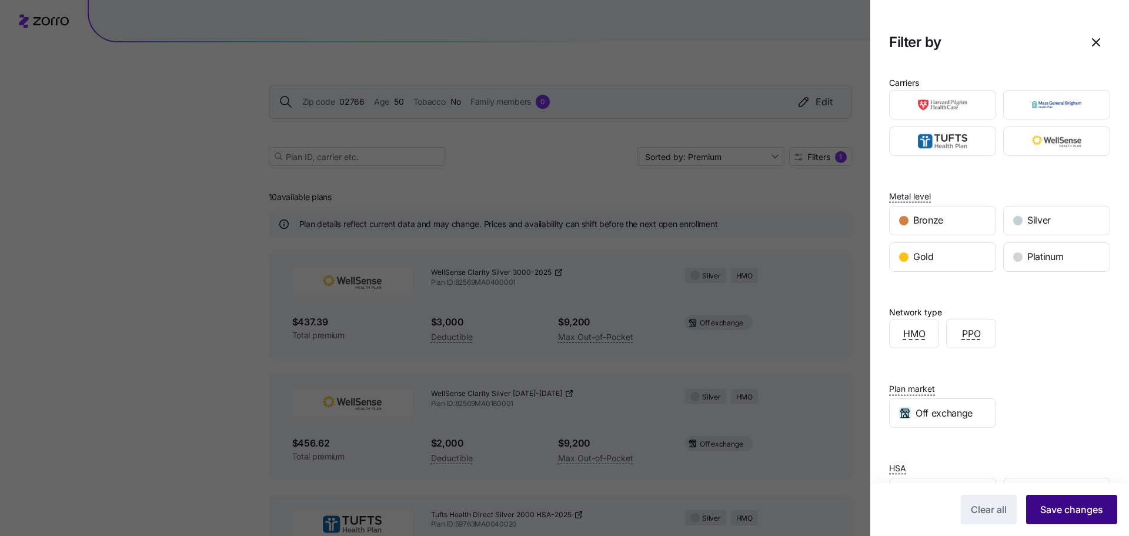
click at [1051, 506] on span "Save changes" at bounding box center [1072, 509] width 63 height 14
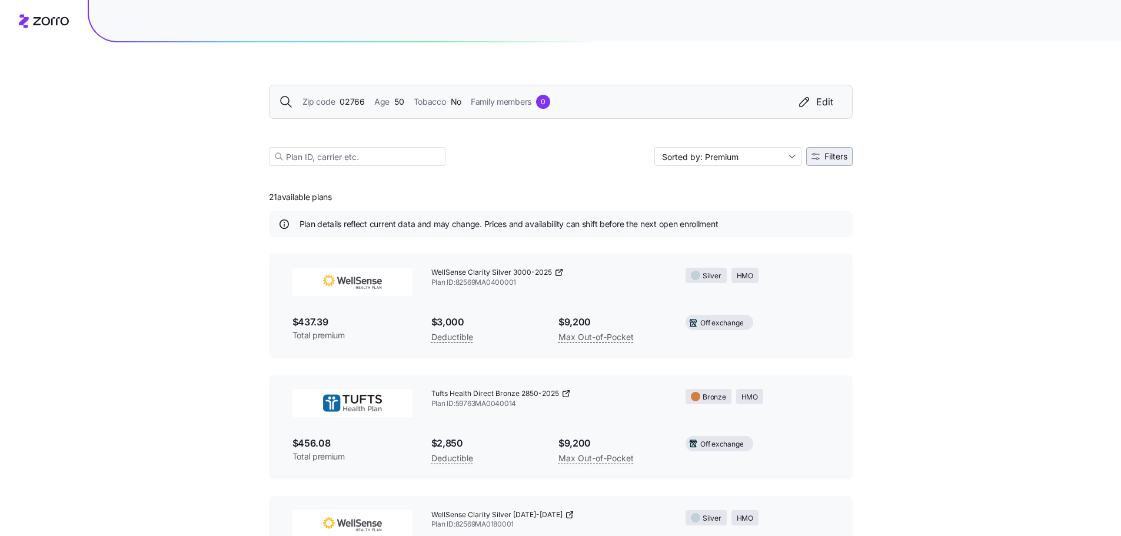
click at [838, 156] on span "Filters" at bounding box center [835, 156] width 23 height 8
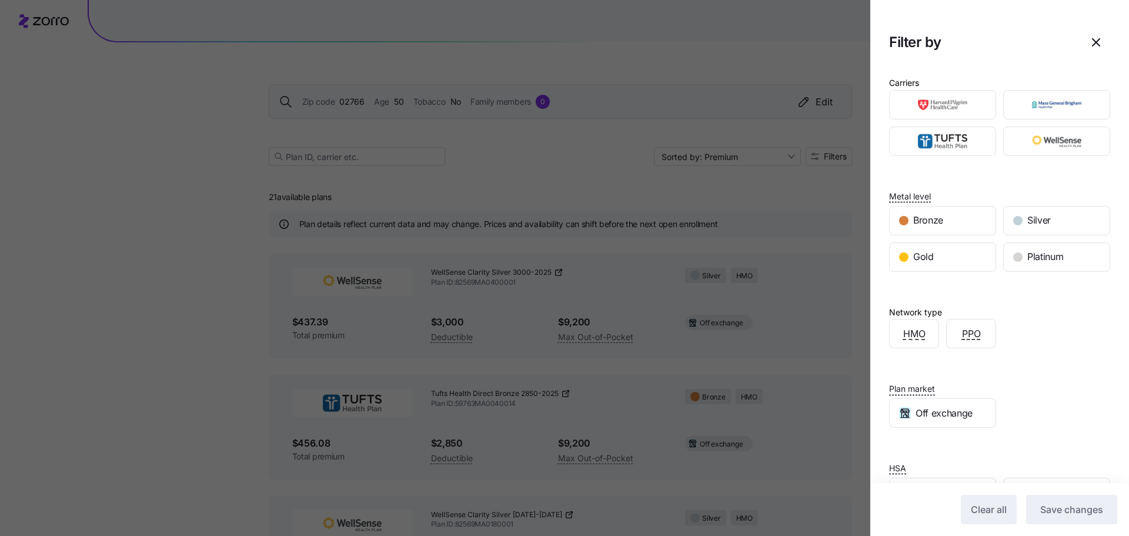
click at [754, 202] on div at bounding box center [564, 268] width 1129 height 536
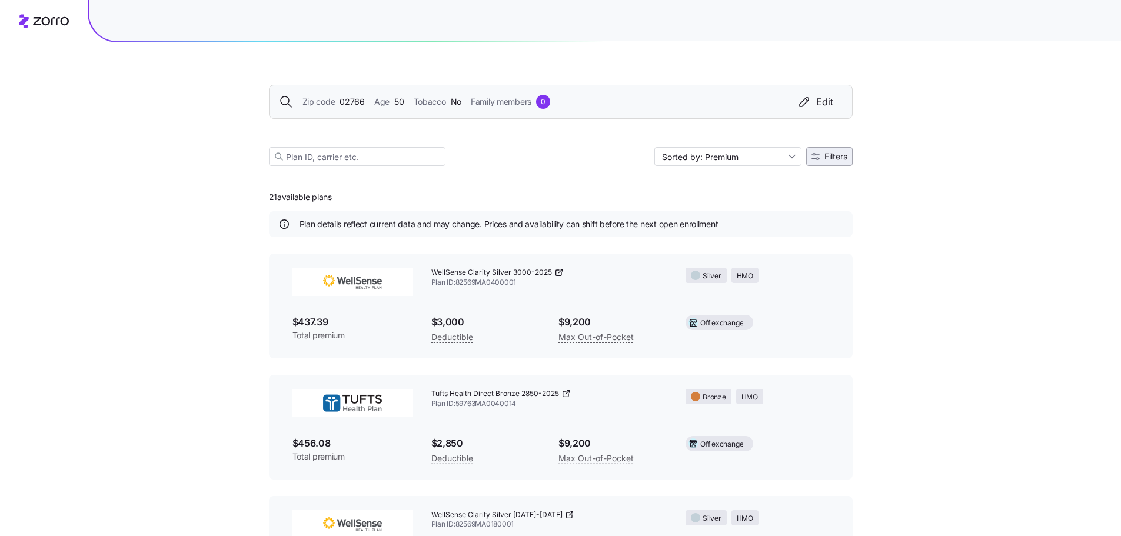
click at [812, 162] on button "Filters" at bounding box center [829, 156] width 46 height 19
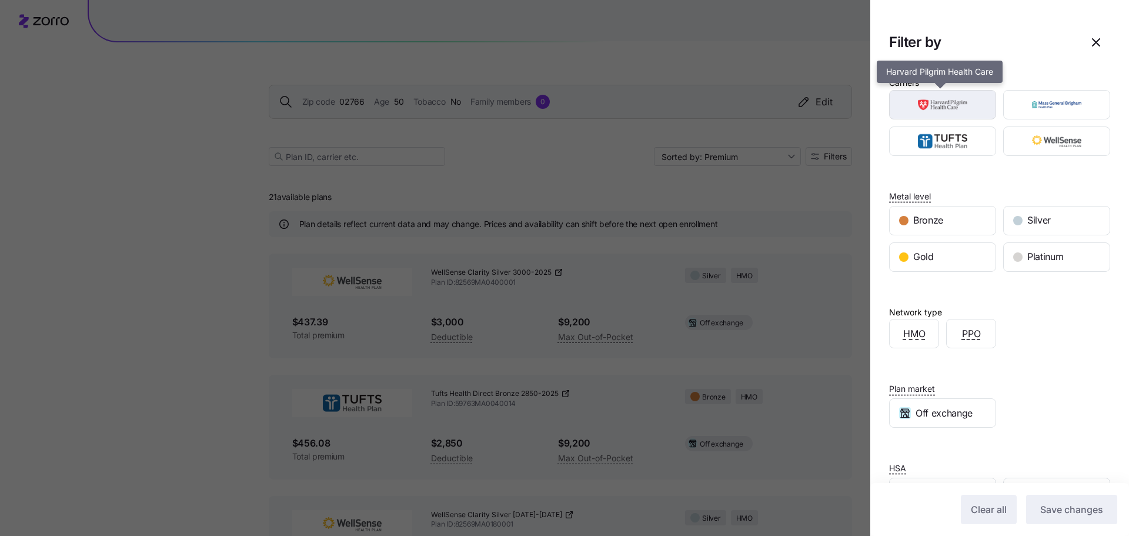
click at [923, 108] on img "button" at bounding box center [943, 105] width 86 height 24
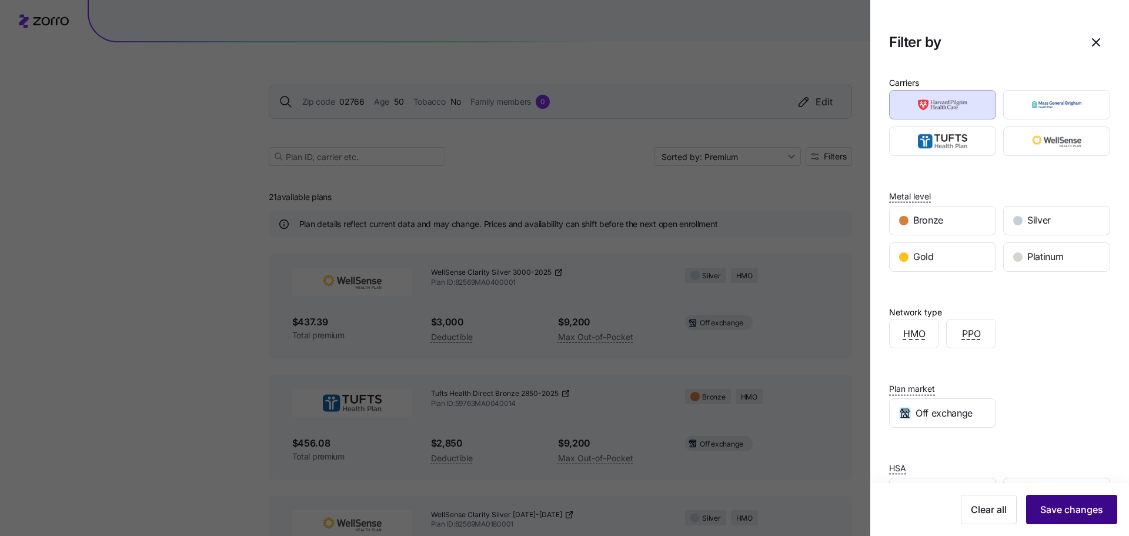
click at [1065, 501] on button "Save changes" at bounding box center [1071, 509] width 91 height 29
